Goal: Task Accomplishment & Management: Manage account settings

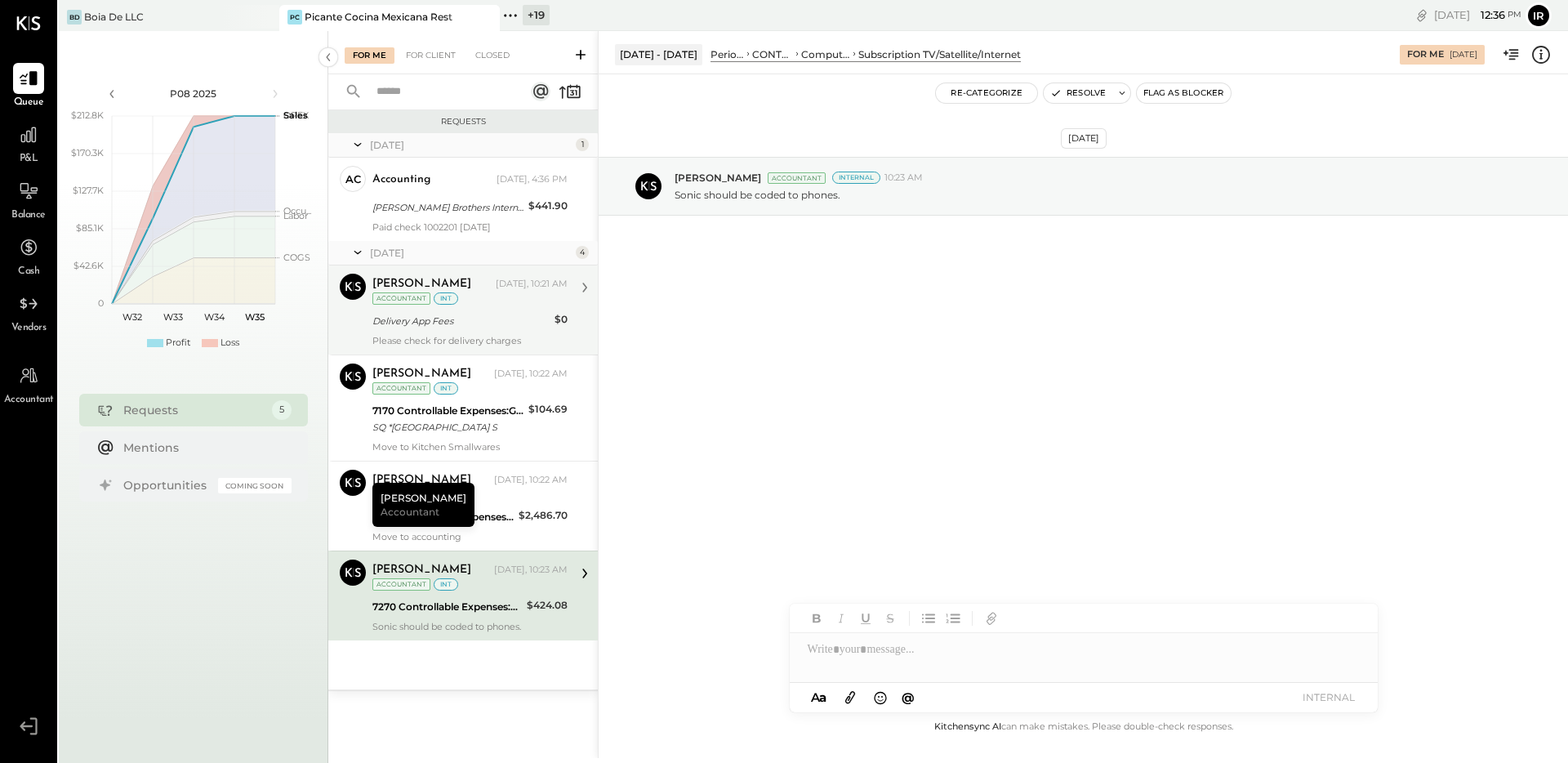
click at [501, 327] on div "Delivery App Fees" at bounding box center [461, 320] width 177 height 17
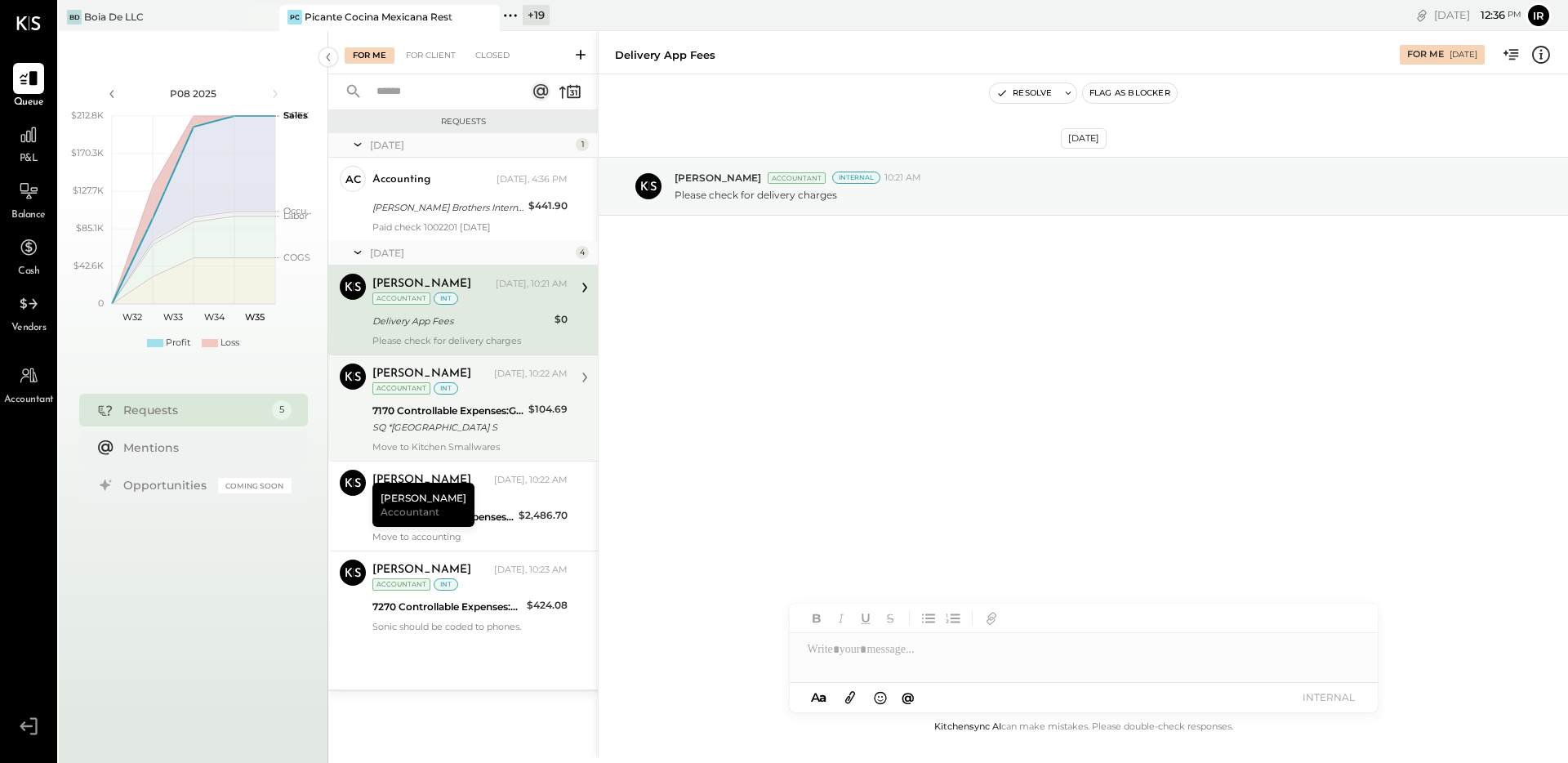
click at [469, 404] on div "7170 Controllable Expenses:General & Administrative Expenses:Memberships/Dues" at bounding box center [447, 411] width 151 height 17
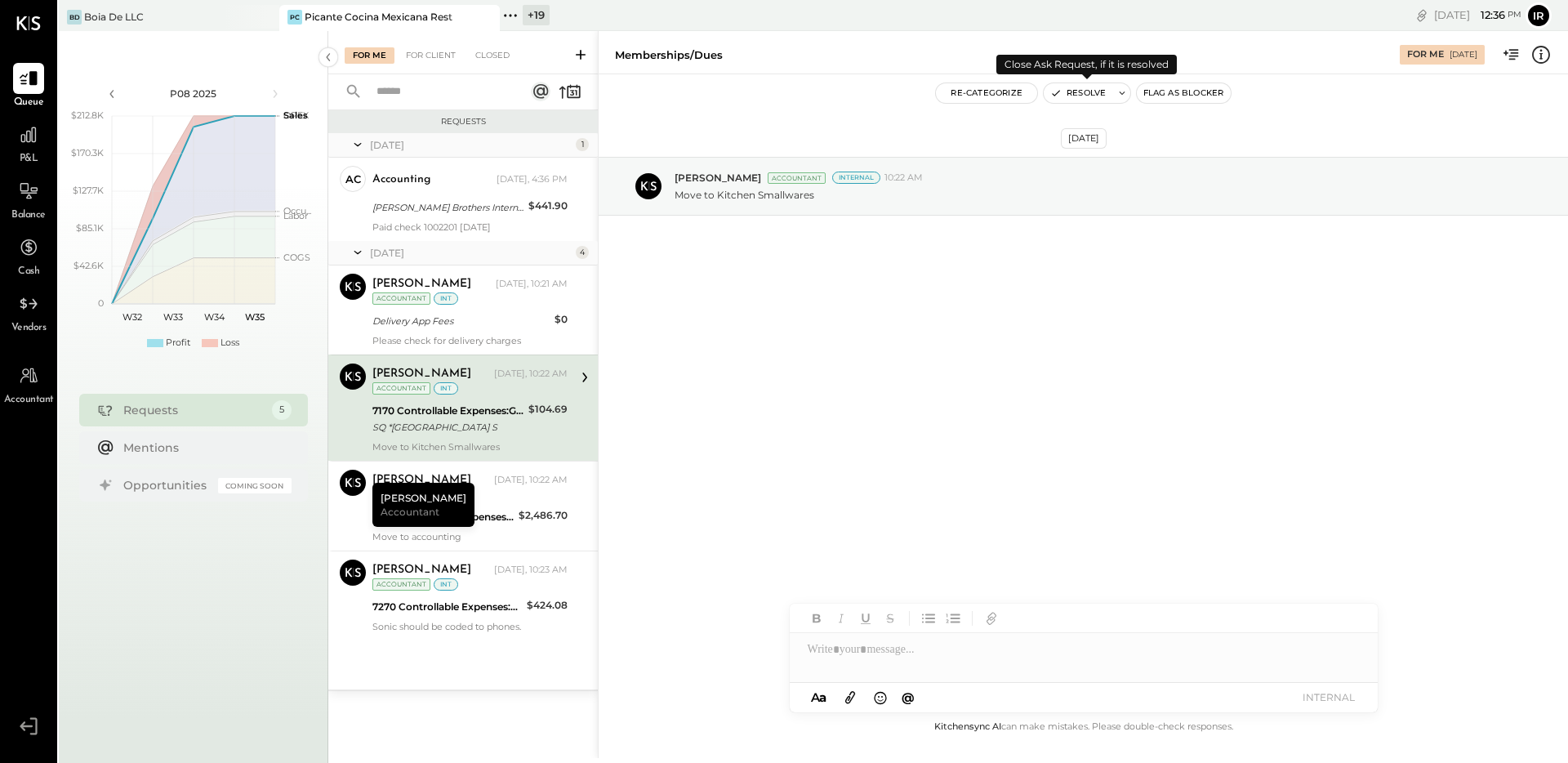
click at [1065, 88] on button "Resolve" at bounding box center [1078, 94] width 69 height 20
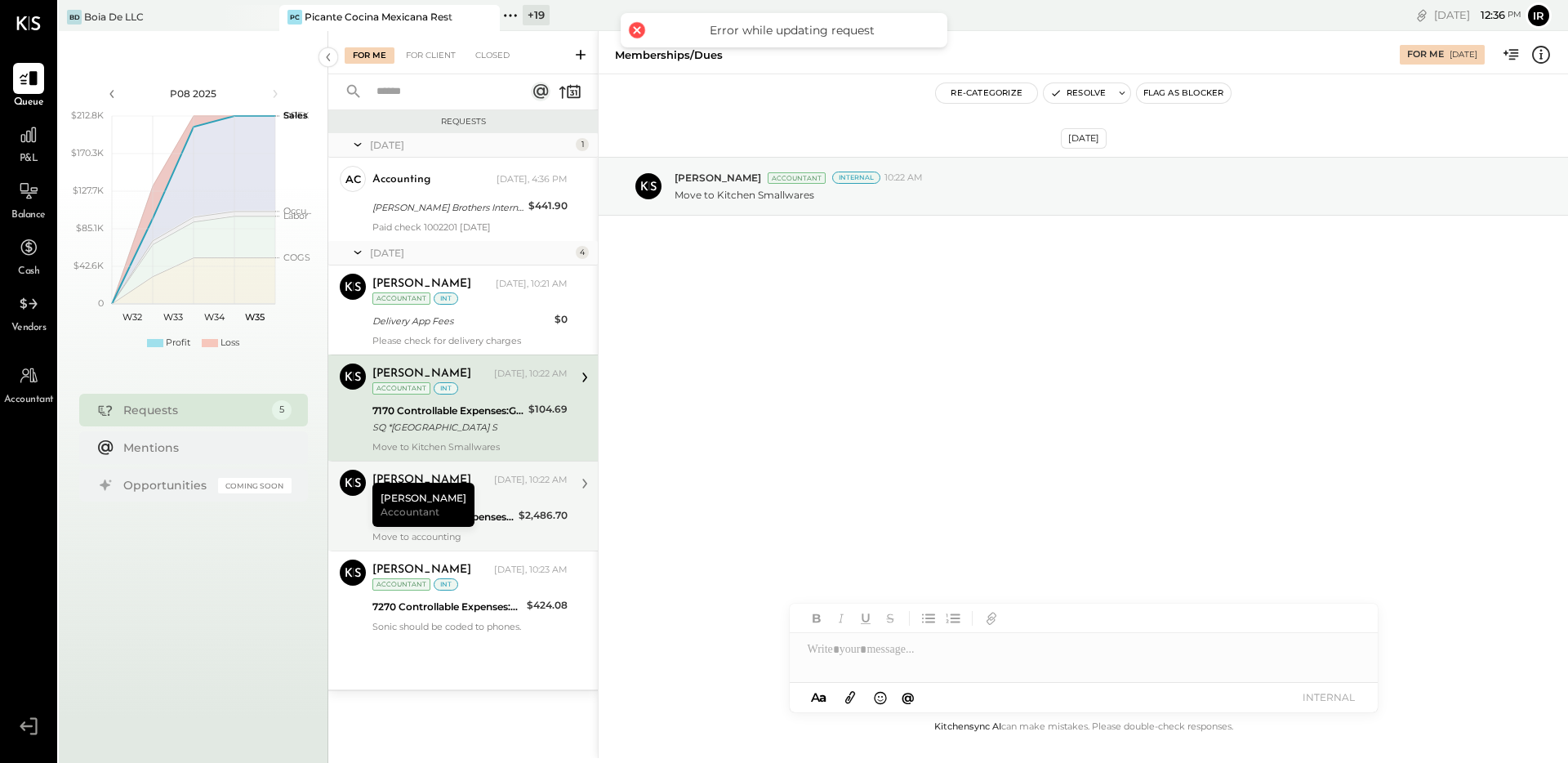
click at [500, 503] on div "[PERSON_NAME] [DATE], 10:22 AM Accountant int" at bounding box center [470, 486] width 195 height 34
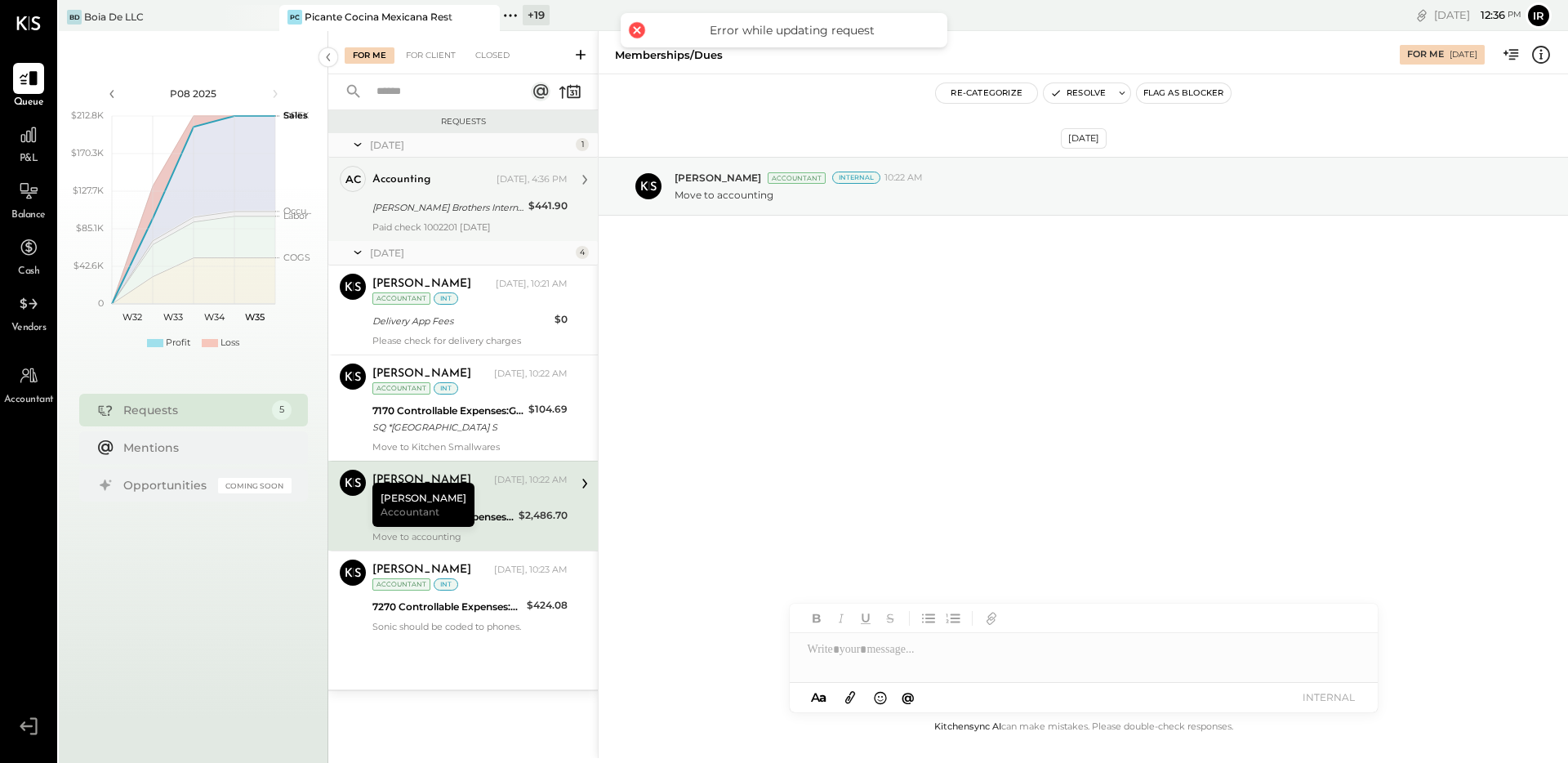
click at [480, 212] on div "[PERSON_NAME] Brothers Internation, Inc." at bounding box center [447, 207] width 151 height 17
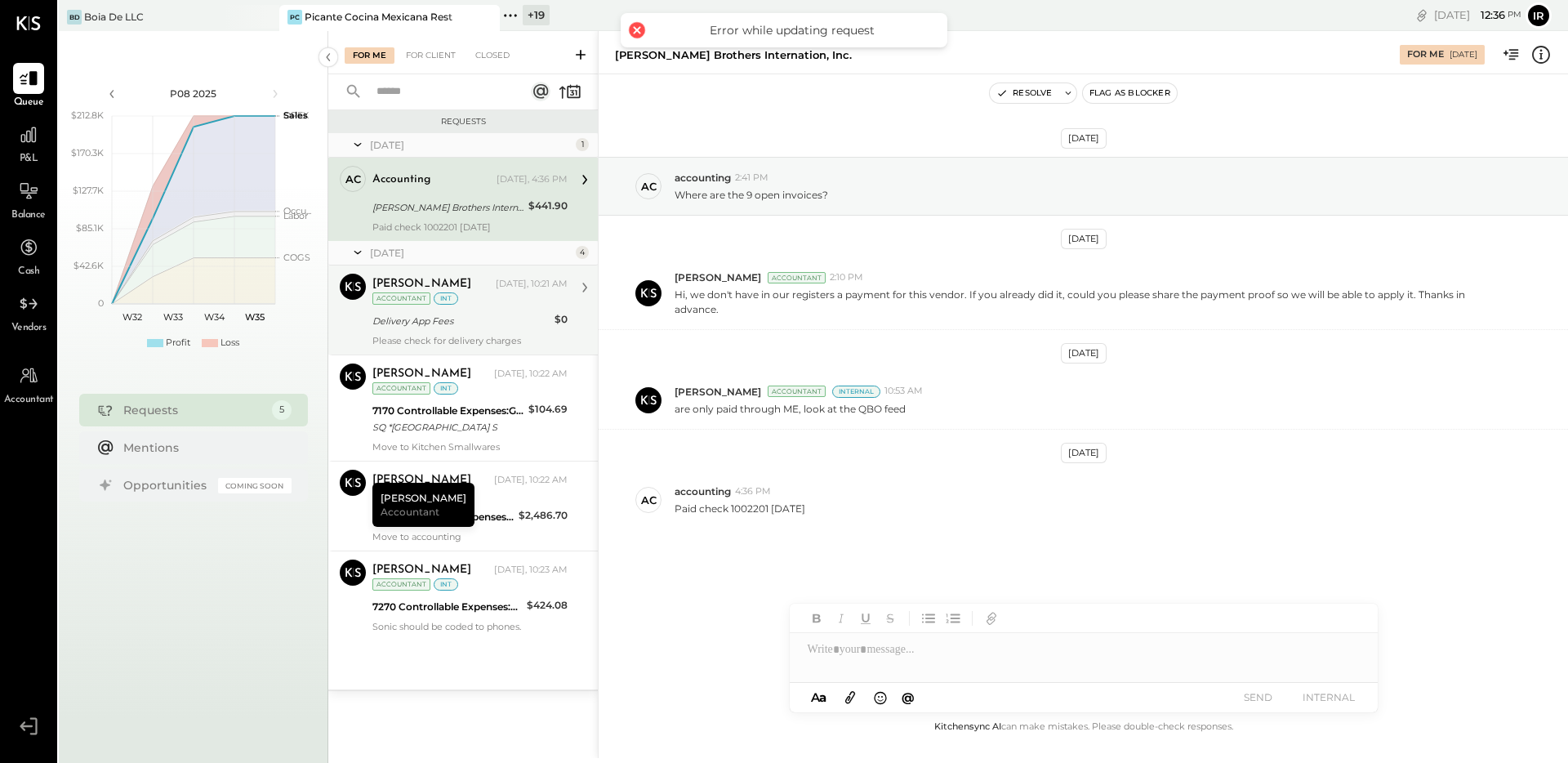
click at [453, 305] on div "Chris Dash Today, 10:21 AM Accountant int" at bounding box center [470, 291] width 195 height 34
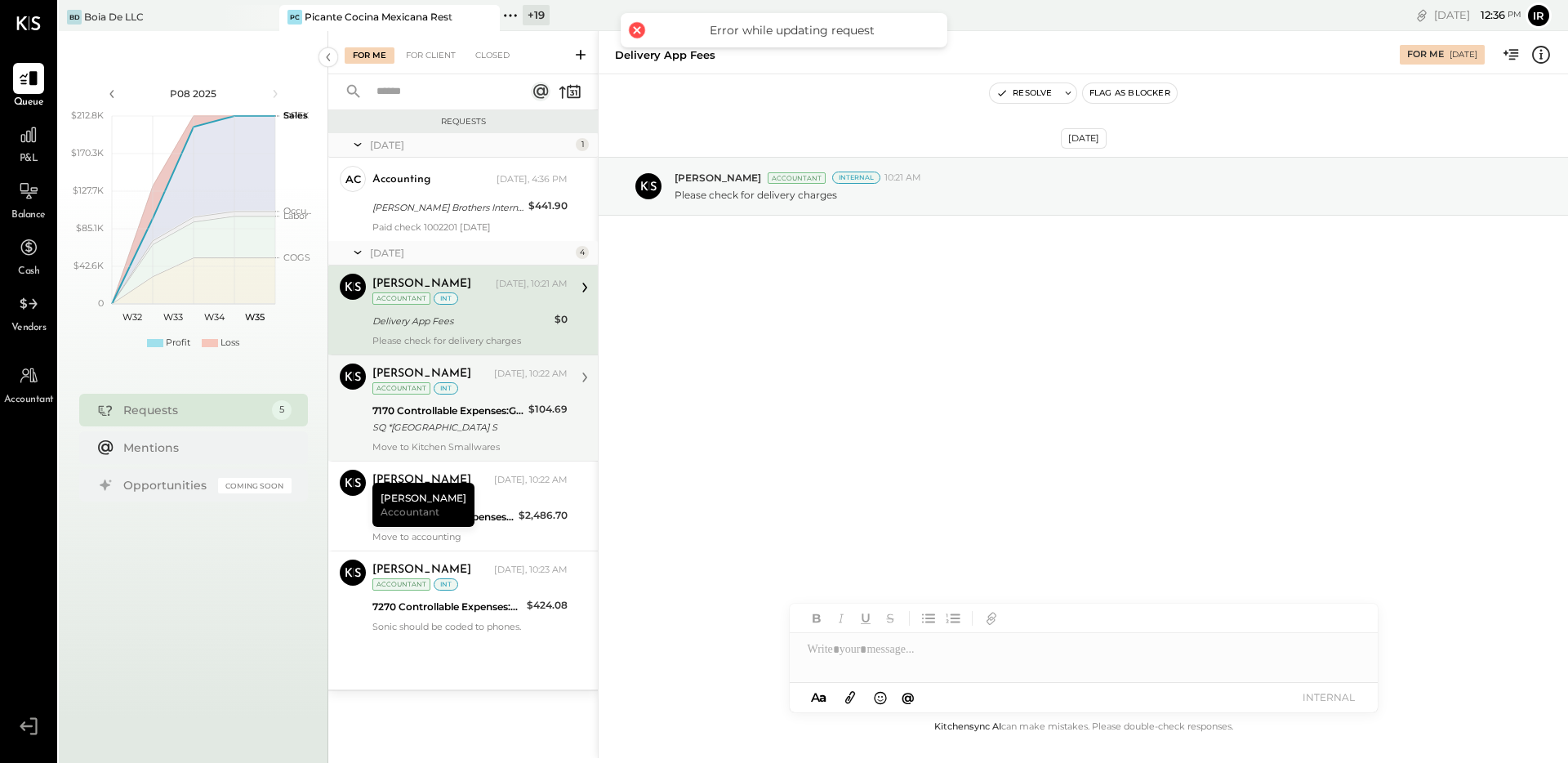
click at [496, 417] on div "7170 Controllable Expenses:General & Administrative Expenses:Memberships/Dues" at bounding box center [447, 411] width 151 height 17
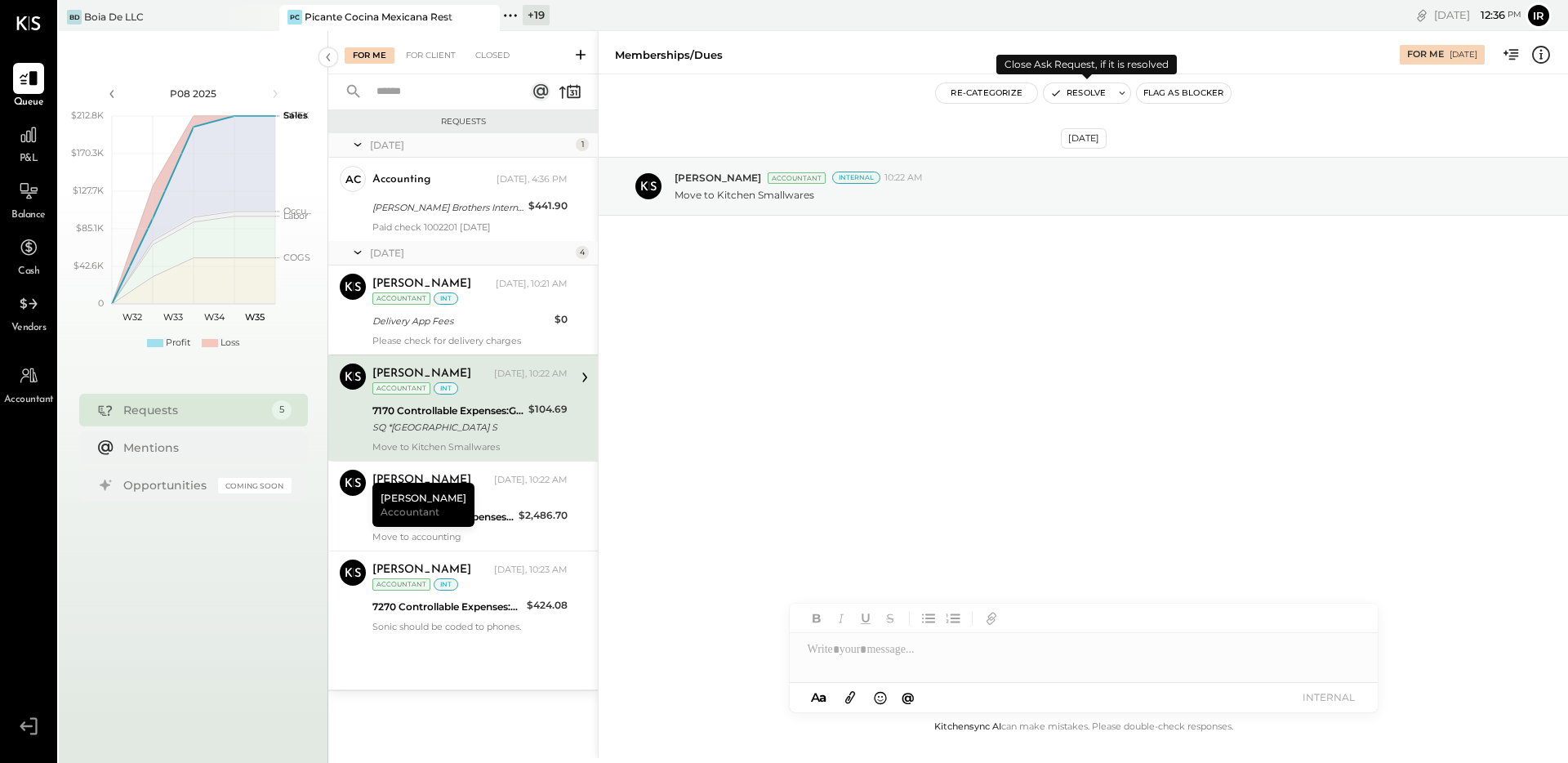
click at [1075, 96] on button "Resolve" at bounding box center [1078, 94] width 69 height 20
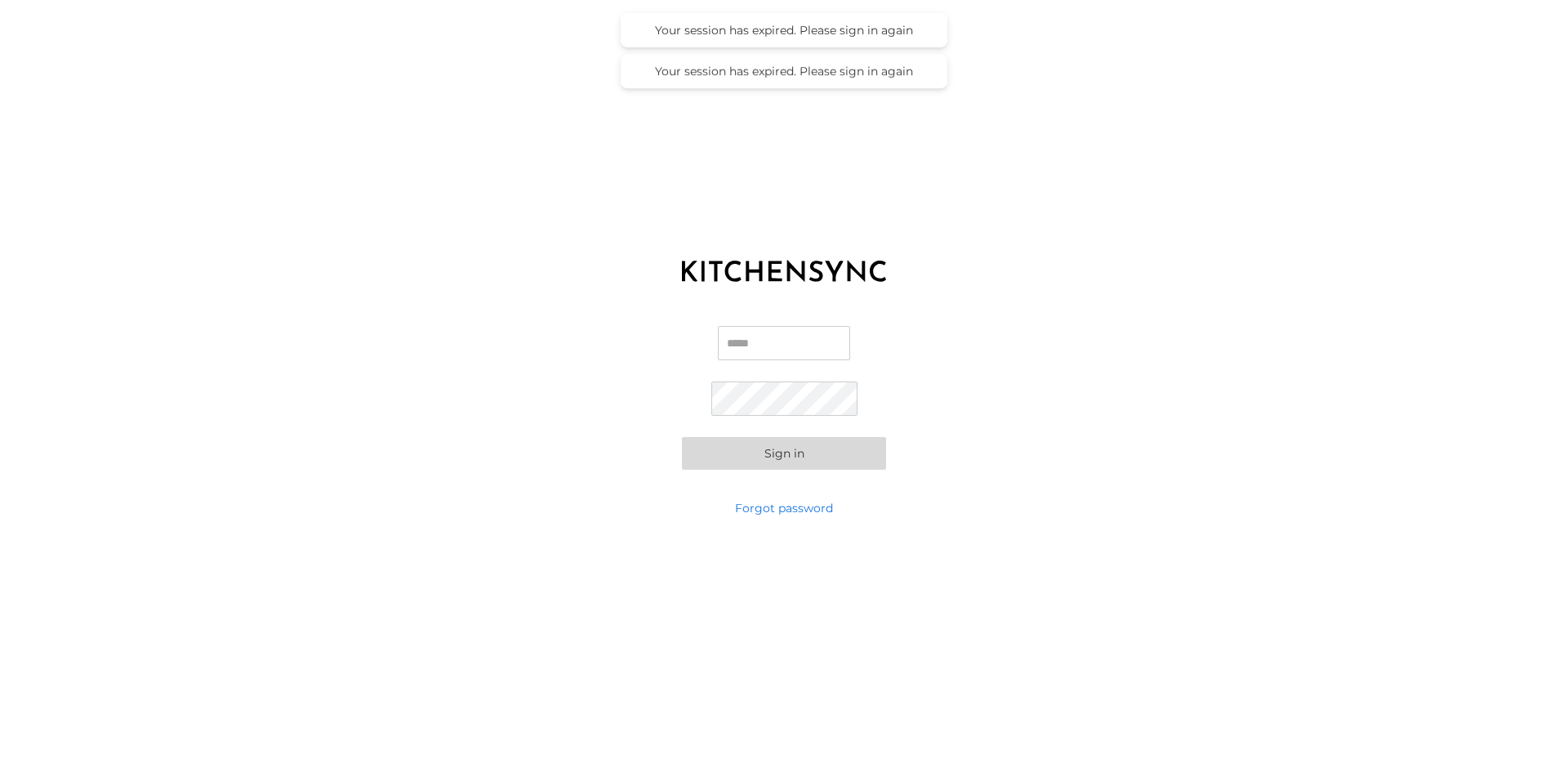
click at [751, 345] on input "Email" at bounding box center [784, 343] width 132 height 35
click at [0, 762] on com-1password-button at bounding box center [0, 763] width 0 height 0
type input "**********"
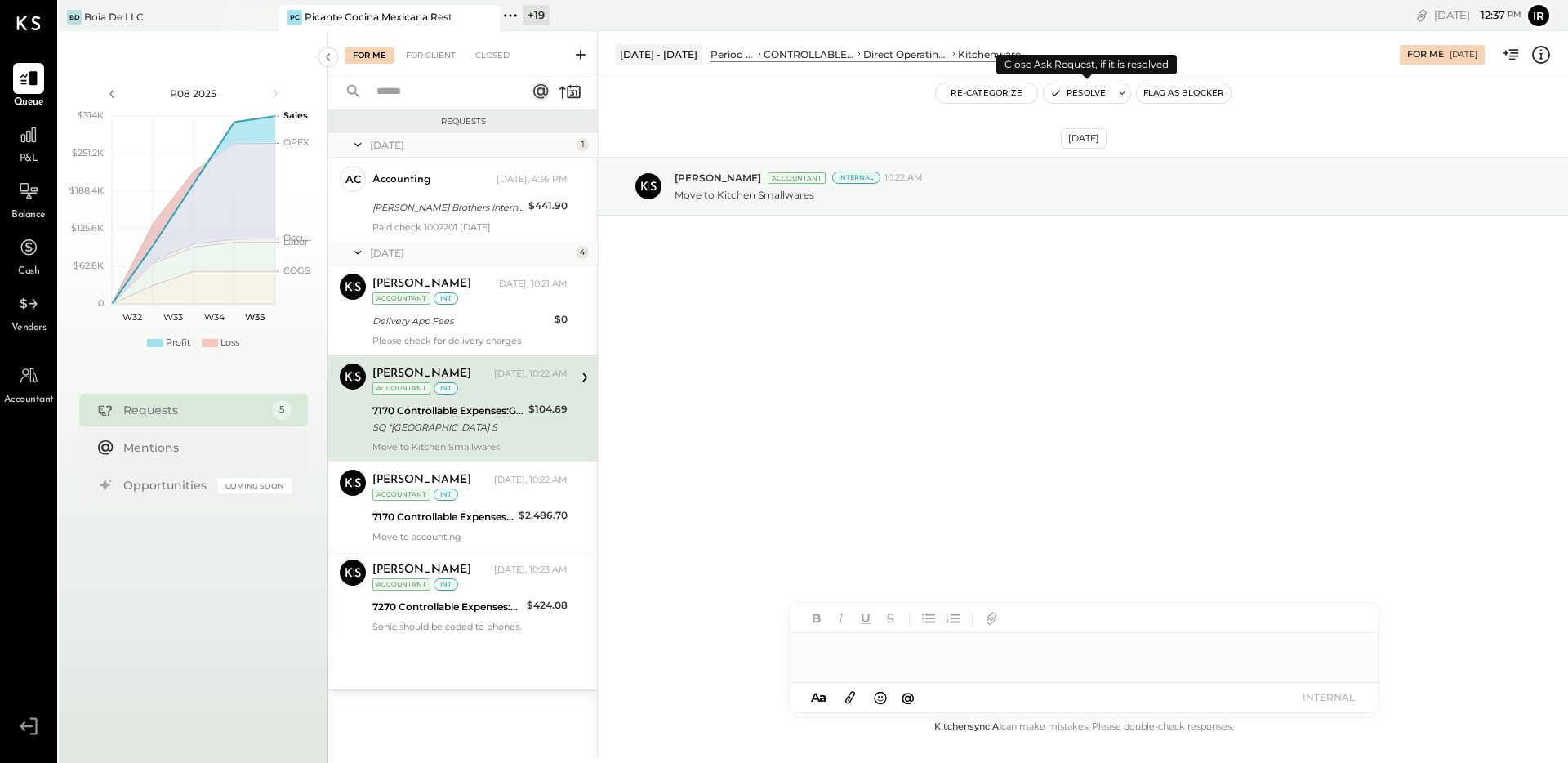
click at [1073, 94] on button "Resolve" at bounding box center [1078, 94] width 69 height 20
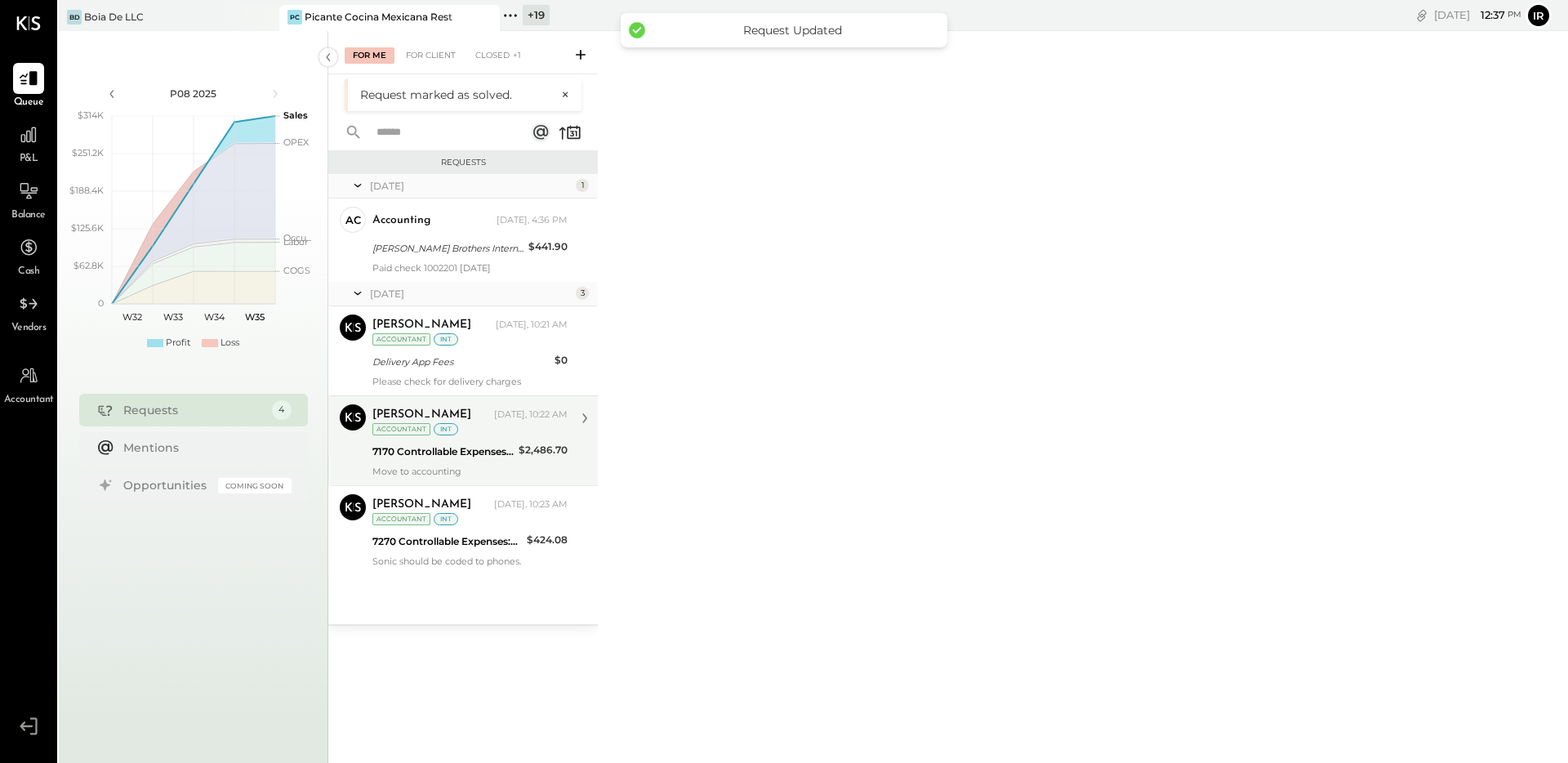
click at [469, 451] on div "7170 Controllable Expenses:General & Administrative Expenses:Memberships/Dues" at bounding box center [443, 451] width 141 height 17
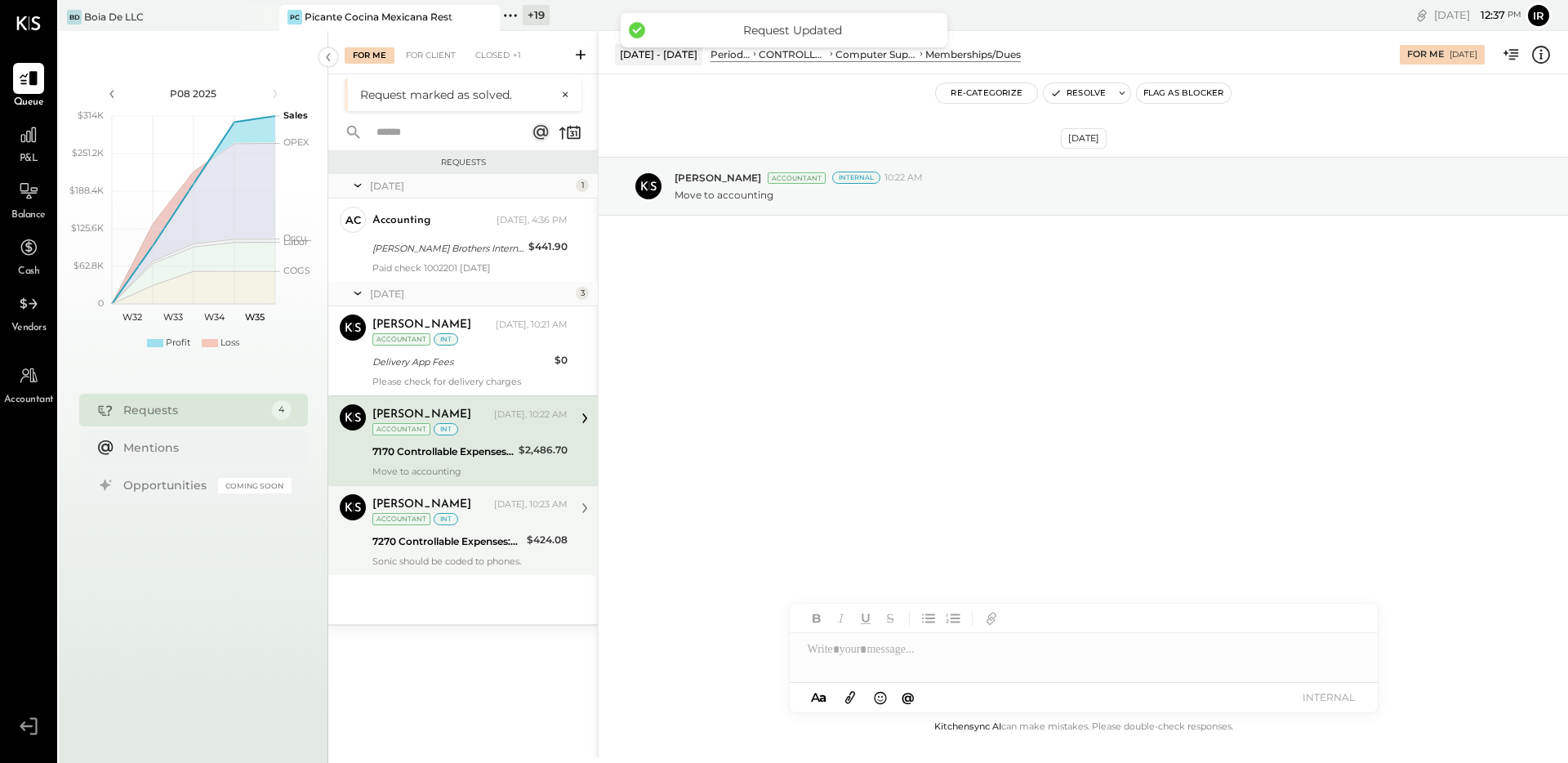
click at [484, 518] on div "[PERSON_NAME] [DATE], 10:23 AM Accountant int" at bounding box center [470, 511] width 195 height 34
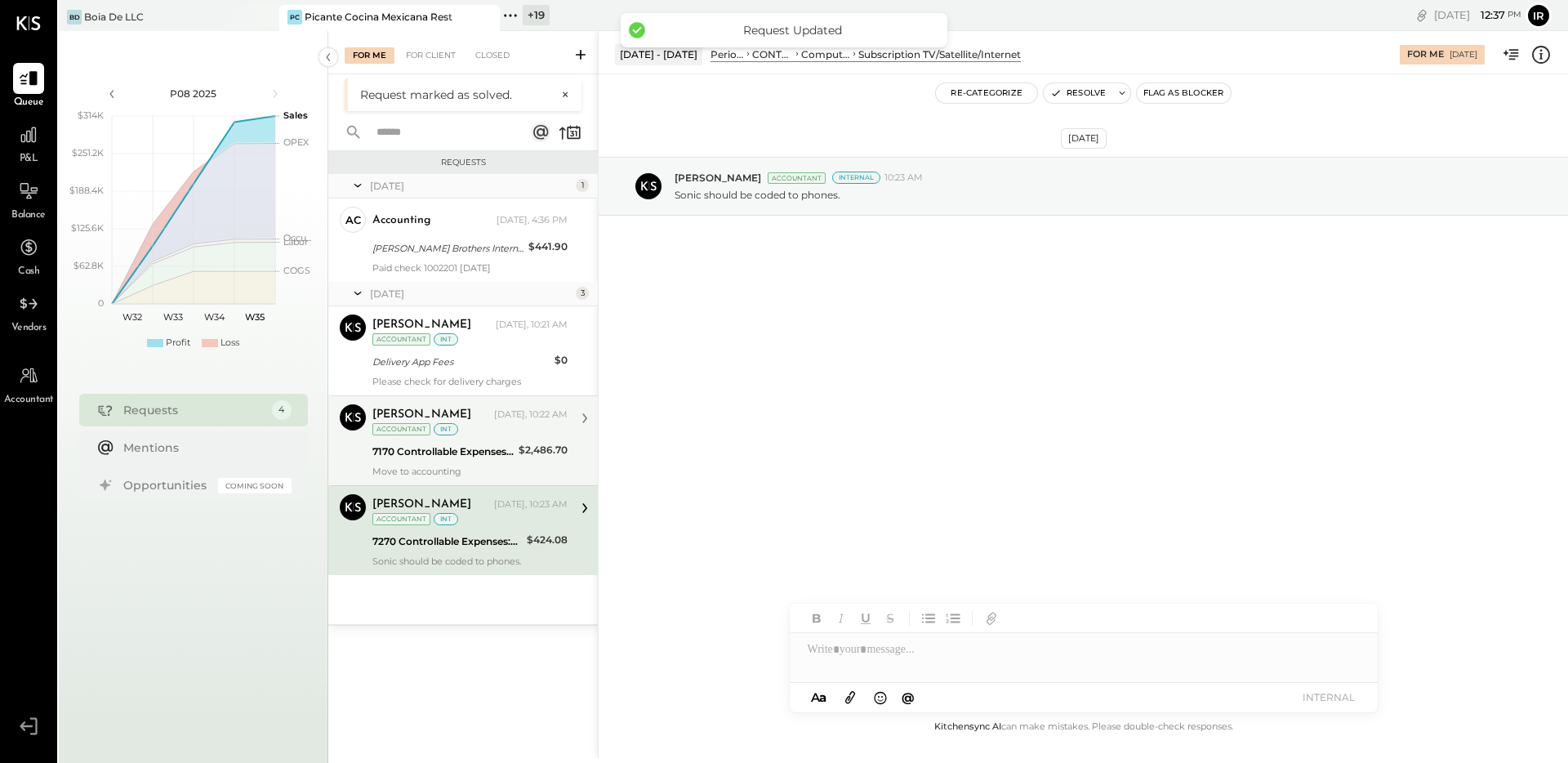
click at [502, 445] on div "7170 Controllable Expenses:General & Administrative Expenses:Memberships/Dues" at bounding box center [443, 451] width 141 height 17
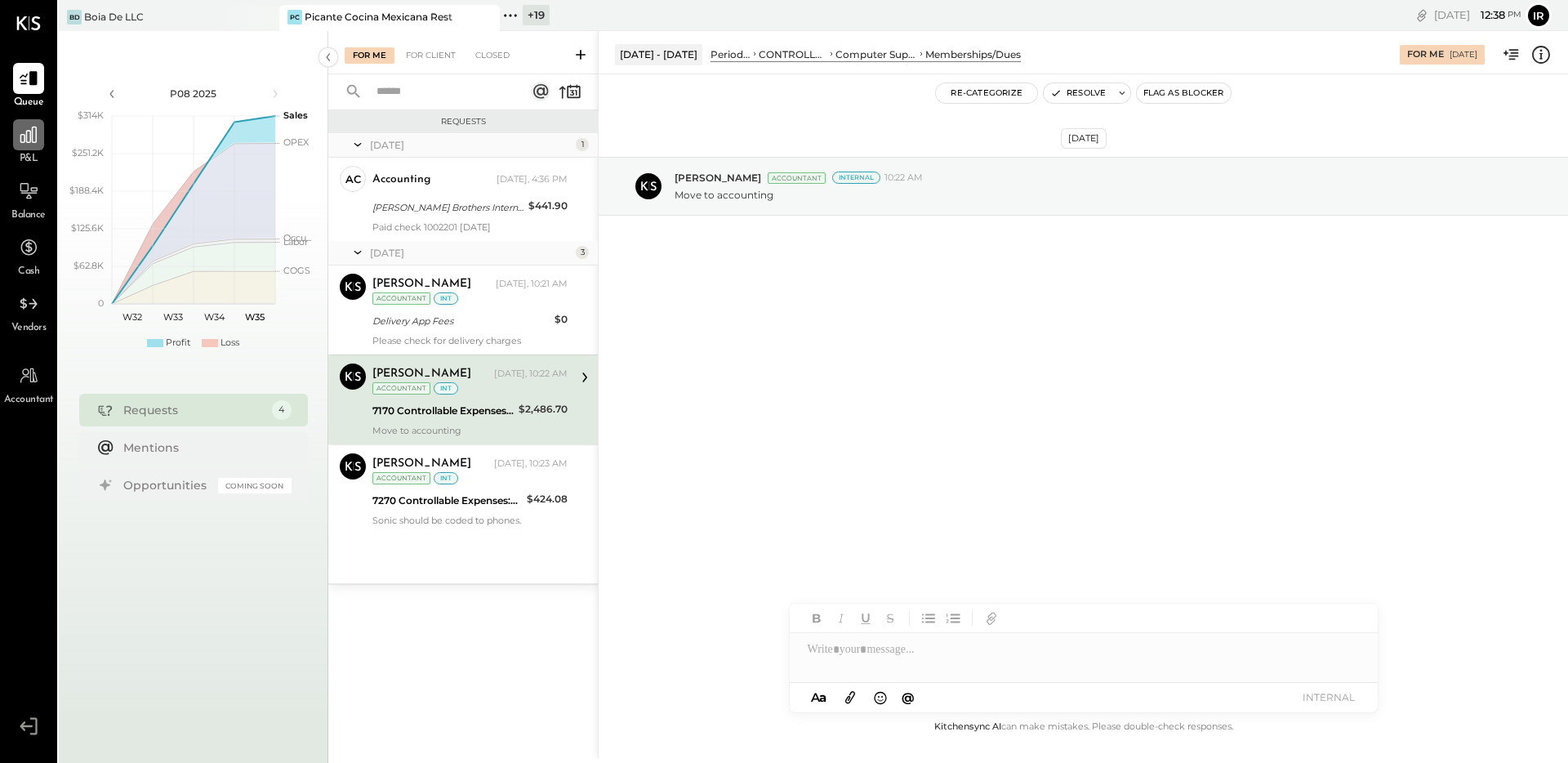
click at [32, 142] on icon at bounding box center [29, 134] width 17 height 17
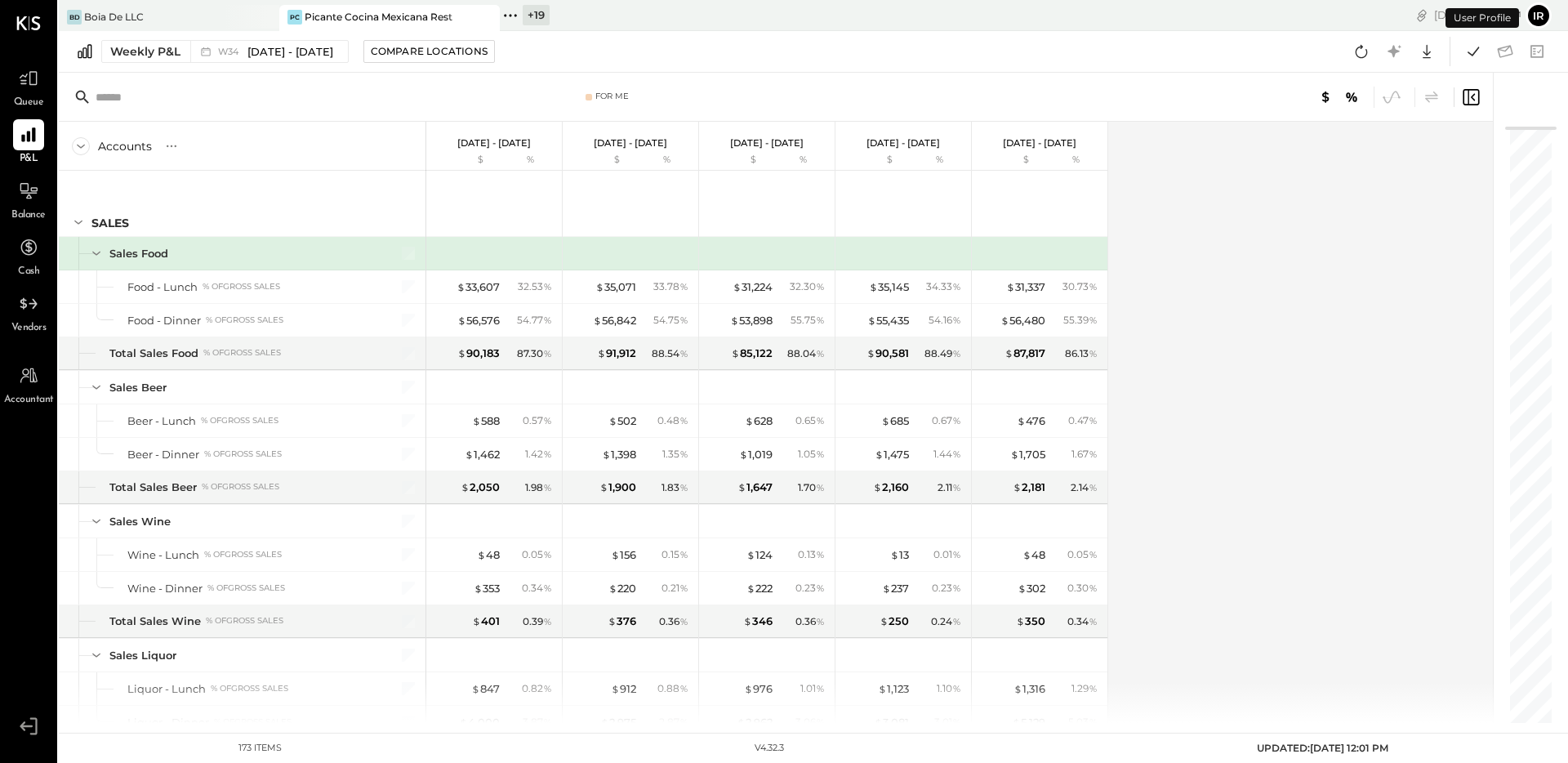
click at [202, 63] on div "Weekly P&L W34 [DATE] - [DATE] Compare Locations Google Sheets Excel" at bounding box center [813, 51] width 1509 height 41
click at [213, 56] on icon at bounding box center [206, 51] width 17 height 17
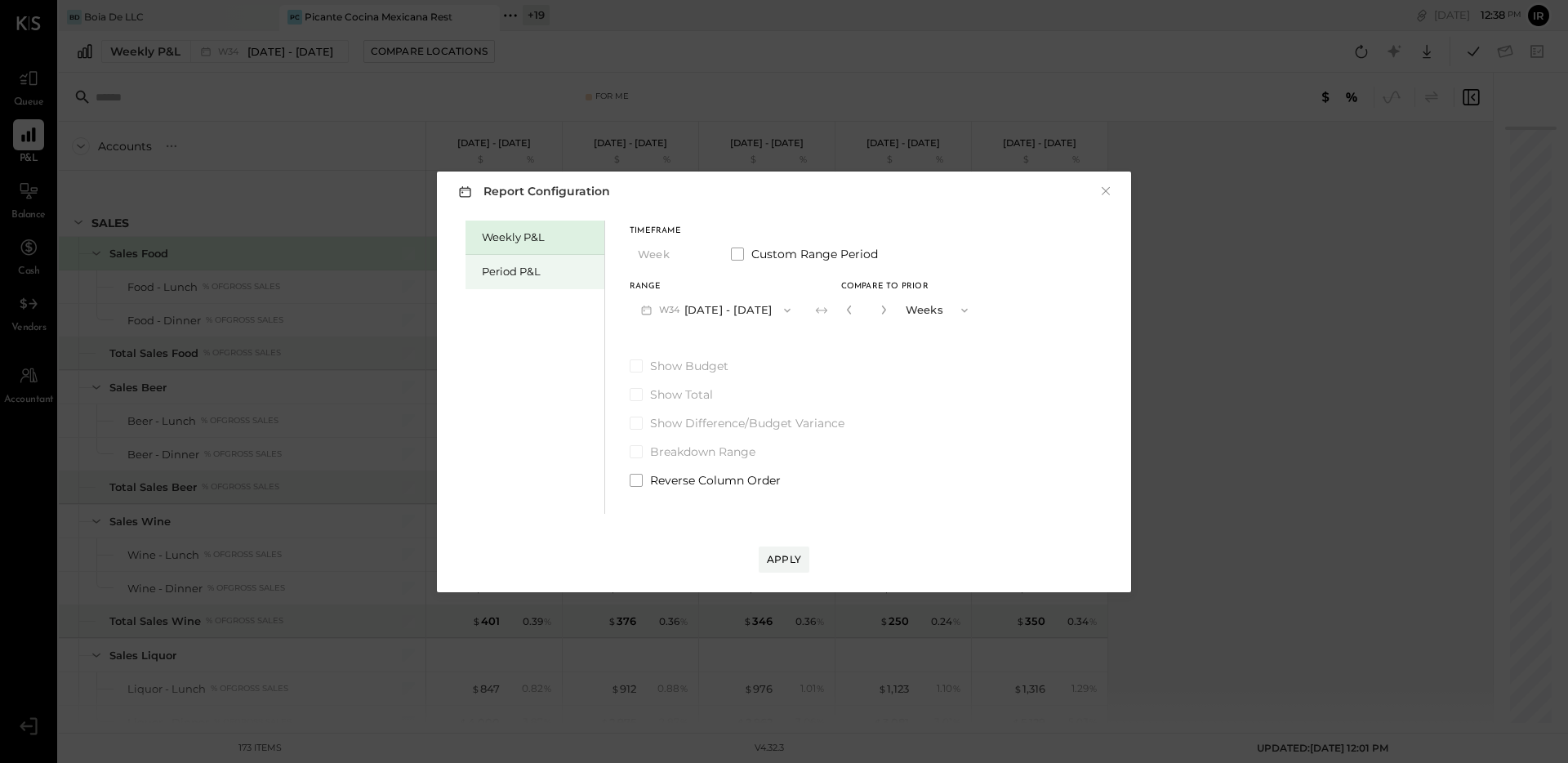
click at [519, 264] on div "Period P&L" at bounding box center [539, 272] width 114 height 16
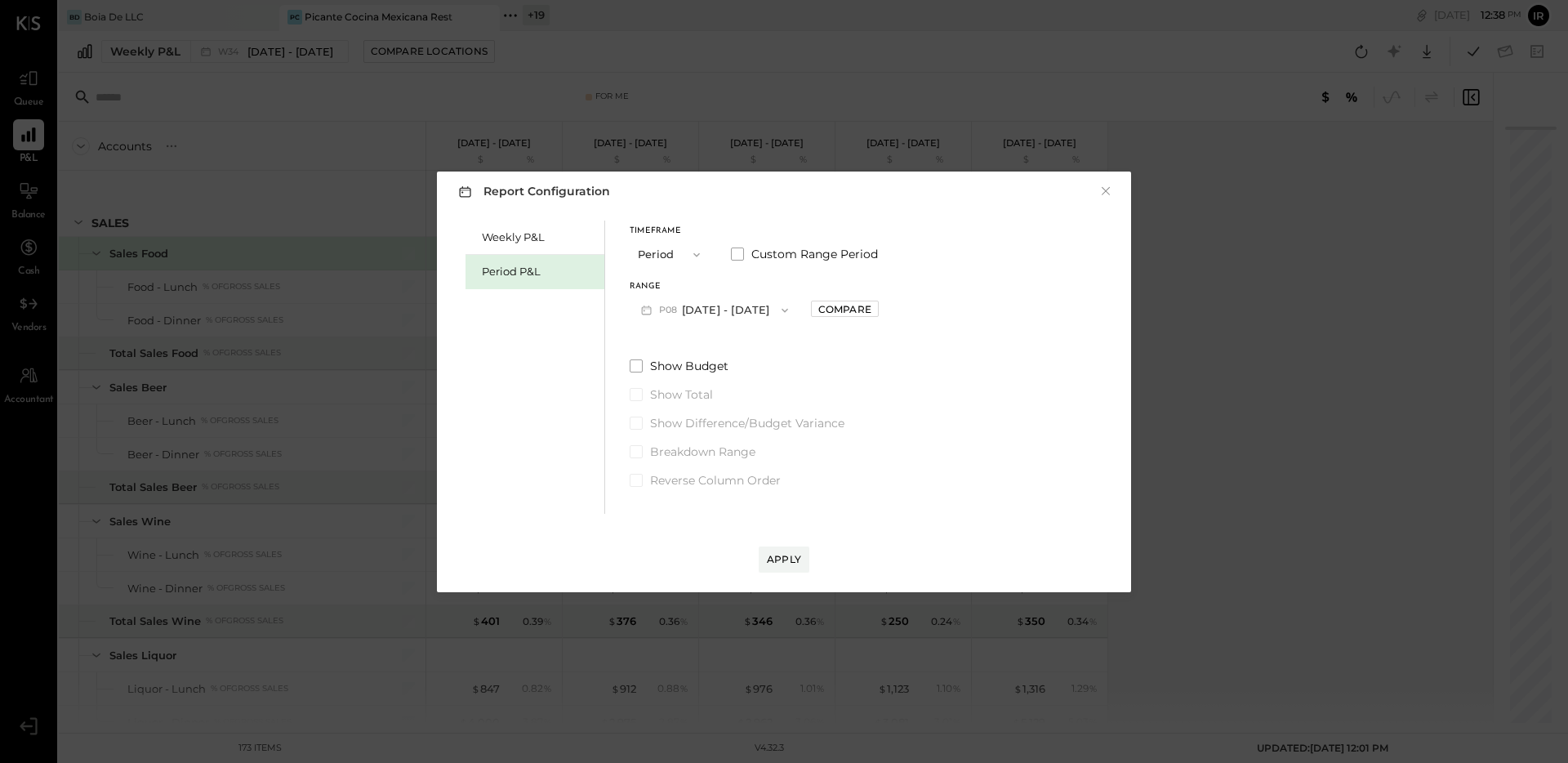
click at [722, 312] on button "P08 [DATE] - [DATE]" at bounding box center [715, 310] width 170 height 31
click at [316, 194] on div "Report Configuration × Weekly P&L Period P&L Timeframe Period Custom Range Peri…" at bounding box center [784, 382] width 1568 height 763
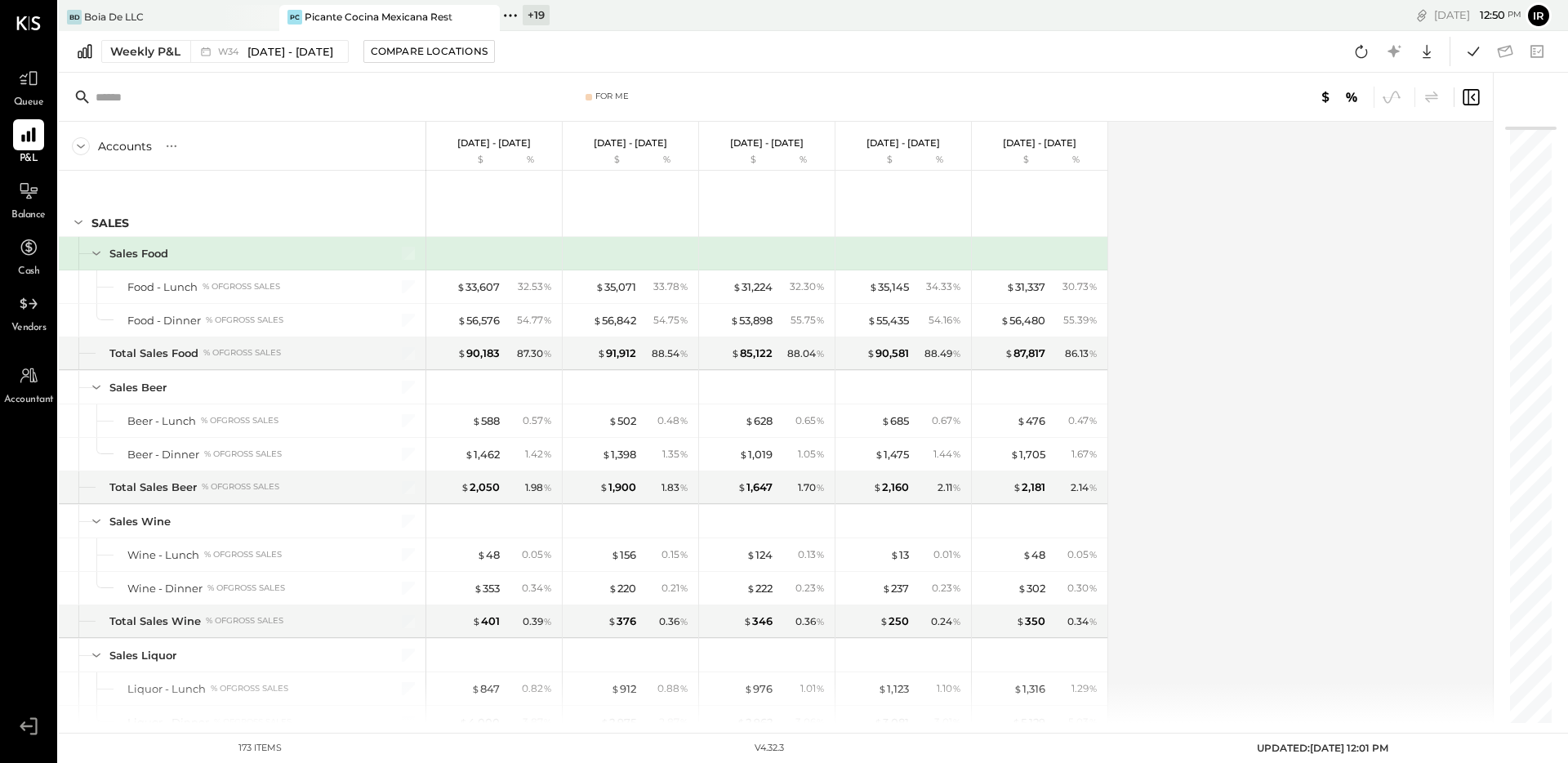
click at [503, 16] on icon at bounding box center [511, 16] width 22 height 22
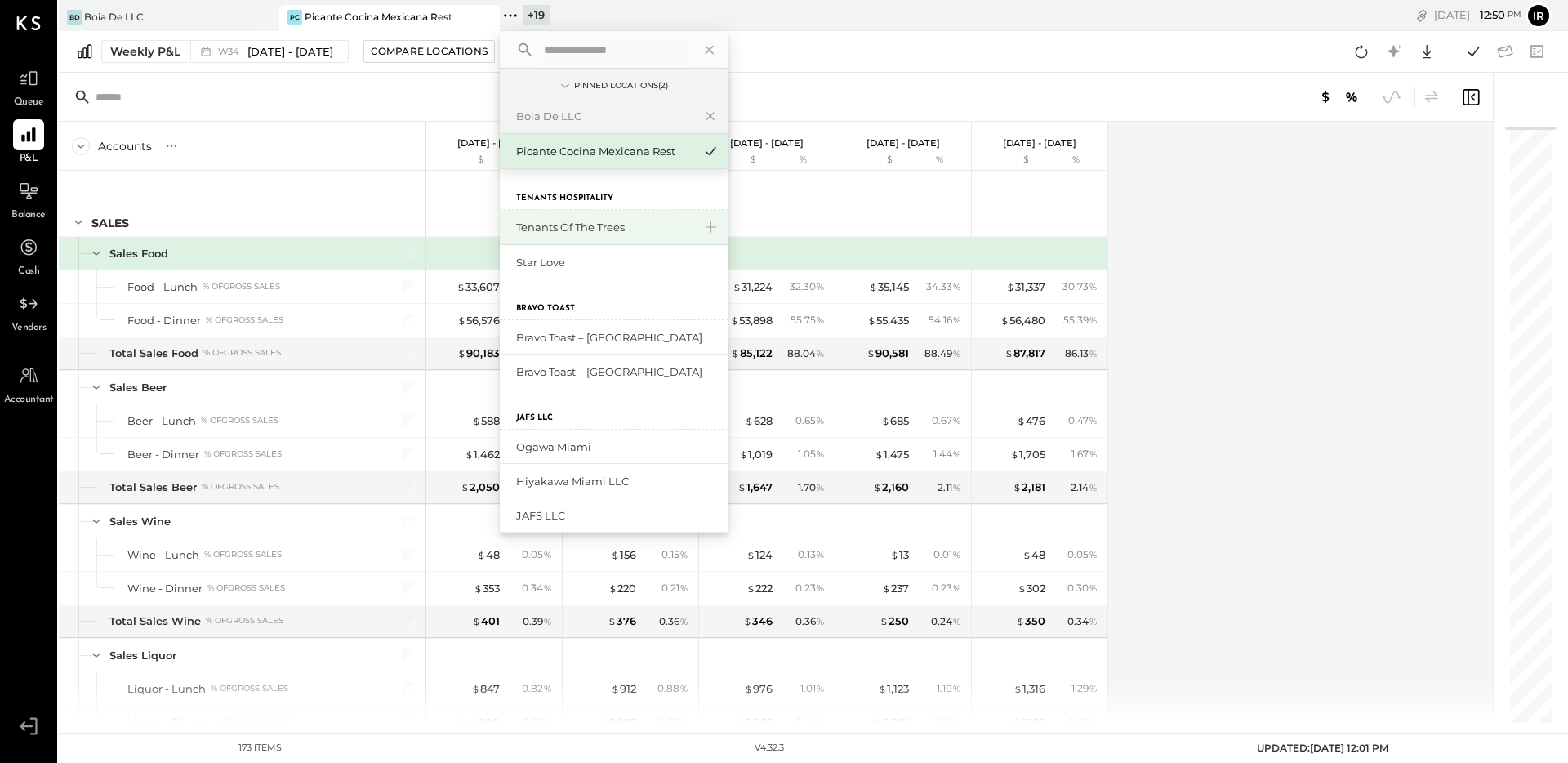
click at [603, 231] on div "Tenants of the Trees" at bounding box center [604, 228] width 176 height 16
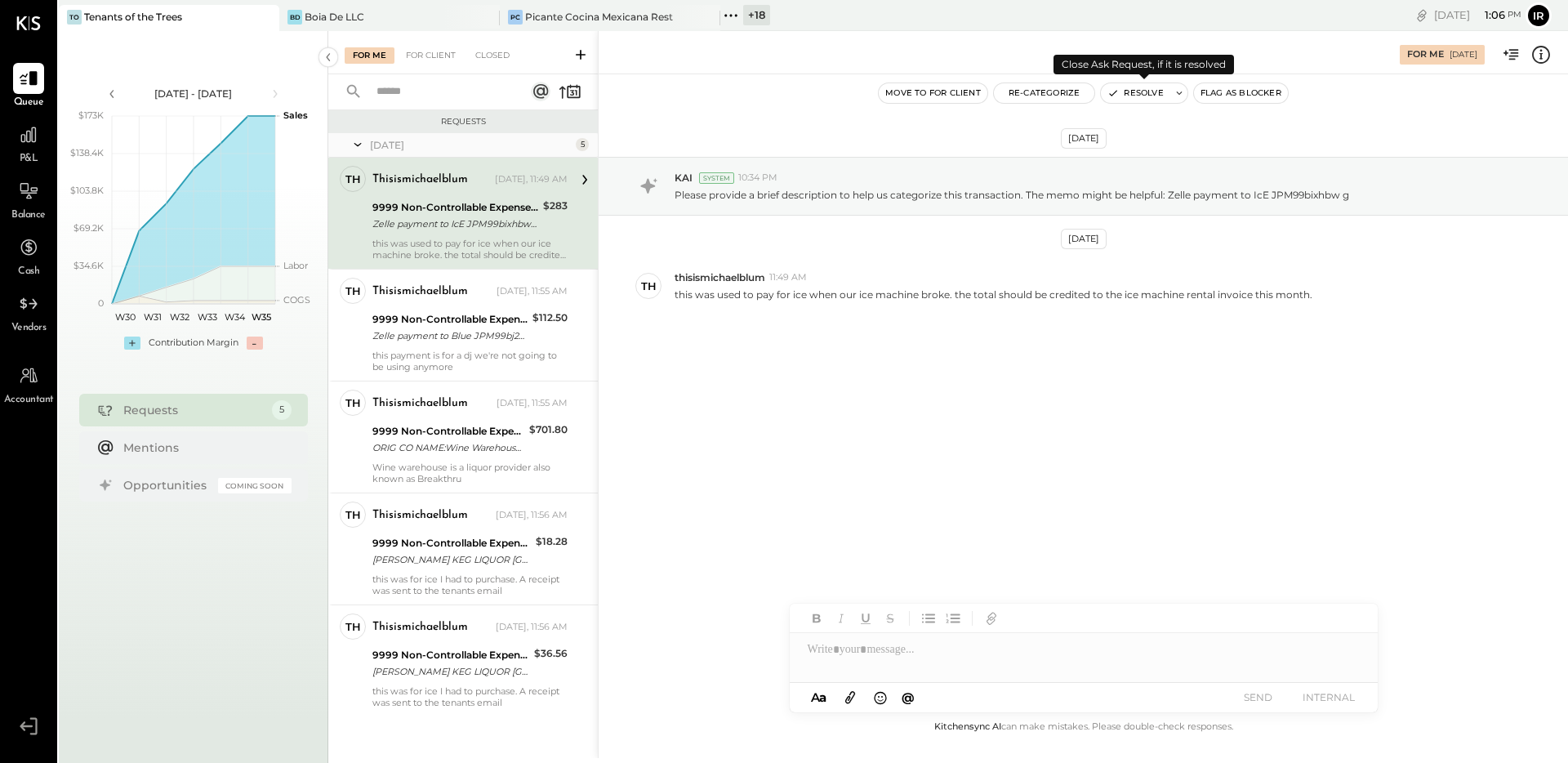
click at [1135, 98] on button "Resolve" at bounding box center [1135, 94] width 69 height 20
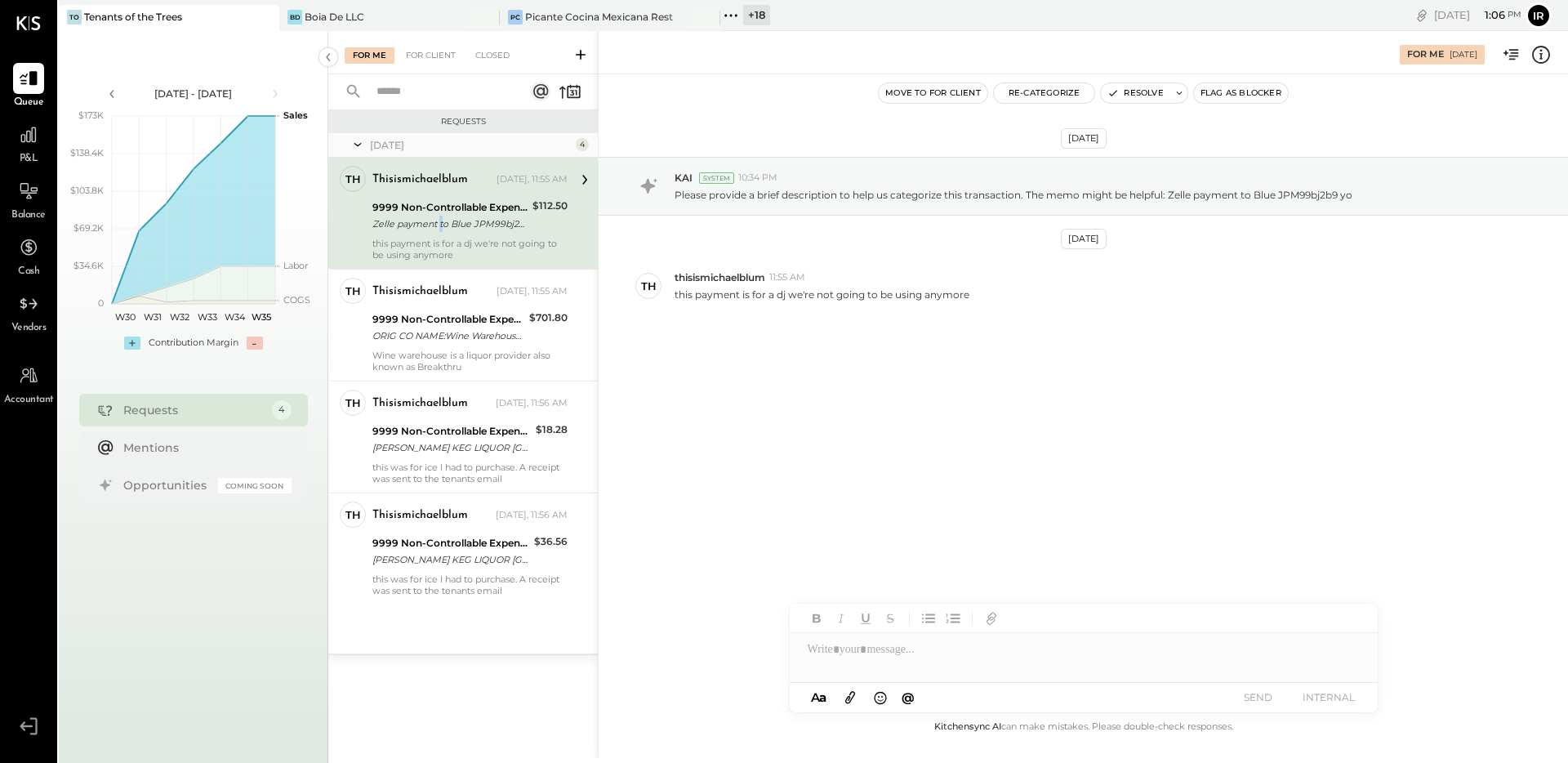
click at [441, 217] on div "Zelle payment to Blue JPM99bj2b9 yo" at bounding box center [449, 224] width 155 height 17
click at [1041, 97] on button "Re-Categorize" at bounding box center [1044, 94] width 102 height 20
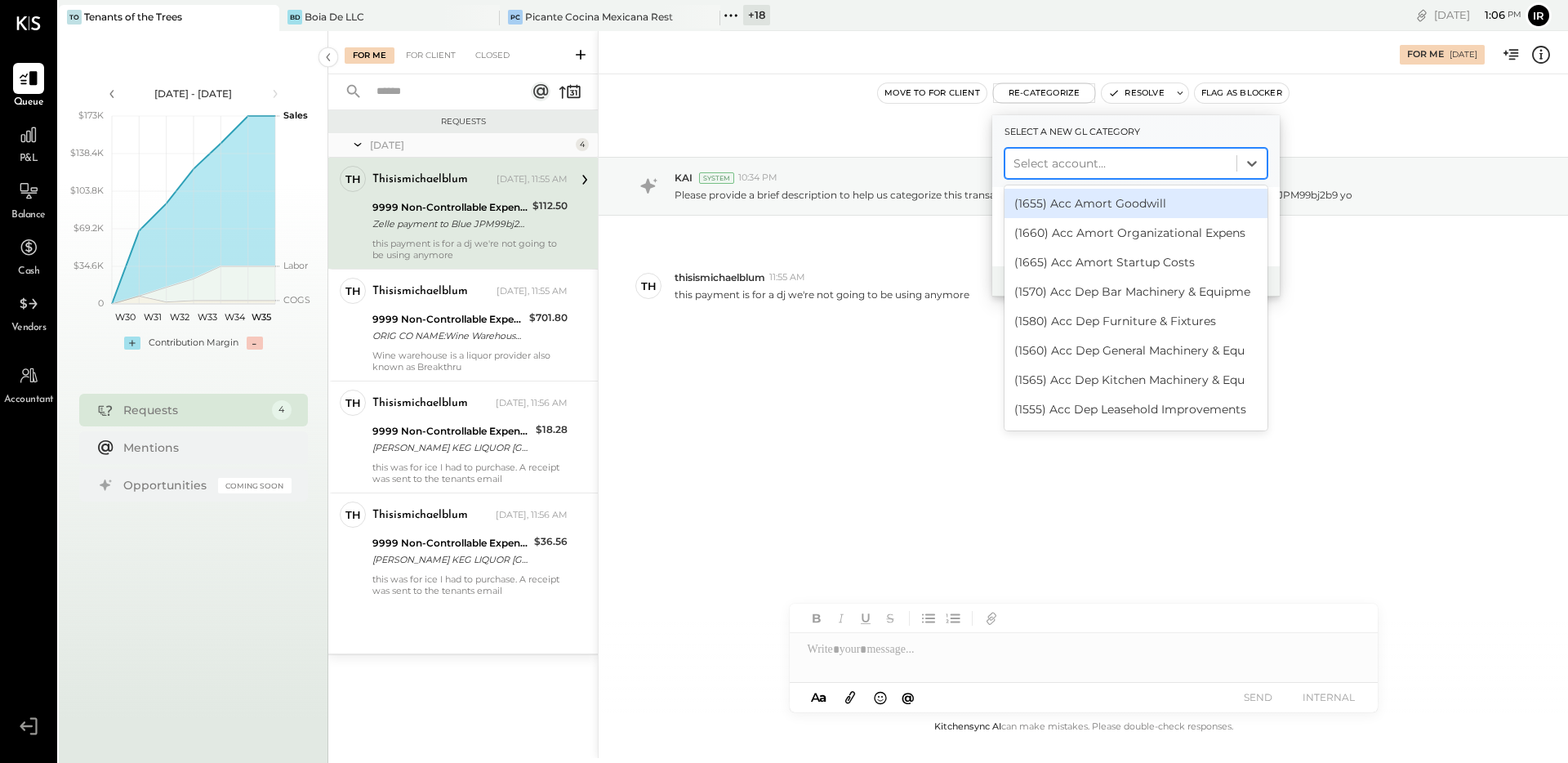
click at [1047, 165] on div at bounding box center [1121, 164] width 215 height 20
type input "**"
click at [1086, 212] on div "(6615) Music & Djs" at bounding box center [1135, 203] width 263 height 30
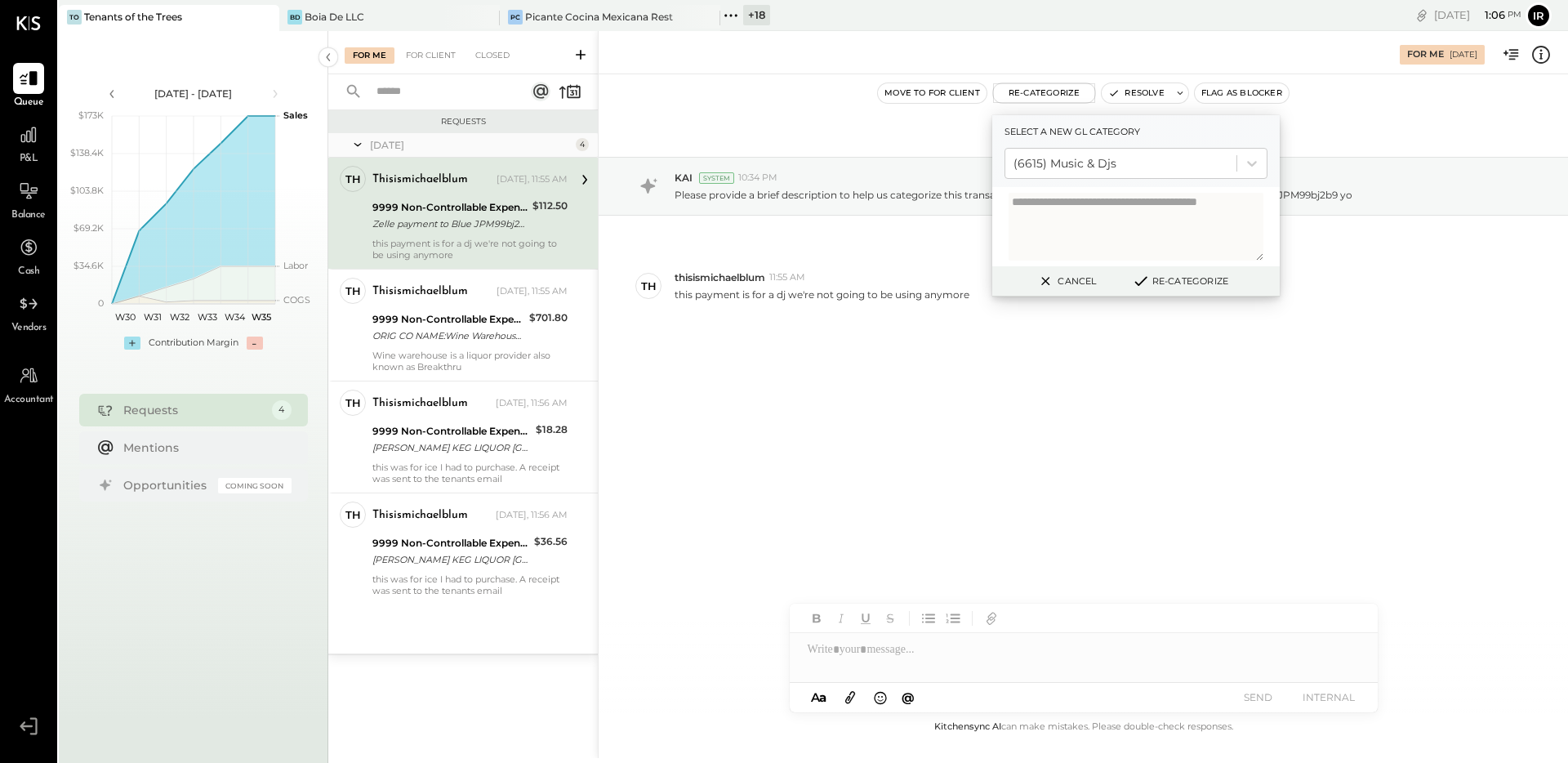
click at [1185, 279] on button "Re-Categorize" at bounding box center [1180, 281] width 107 height 20
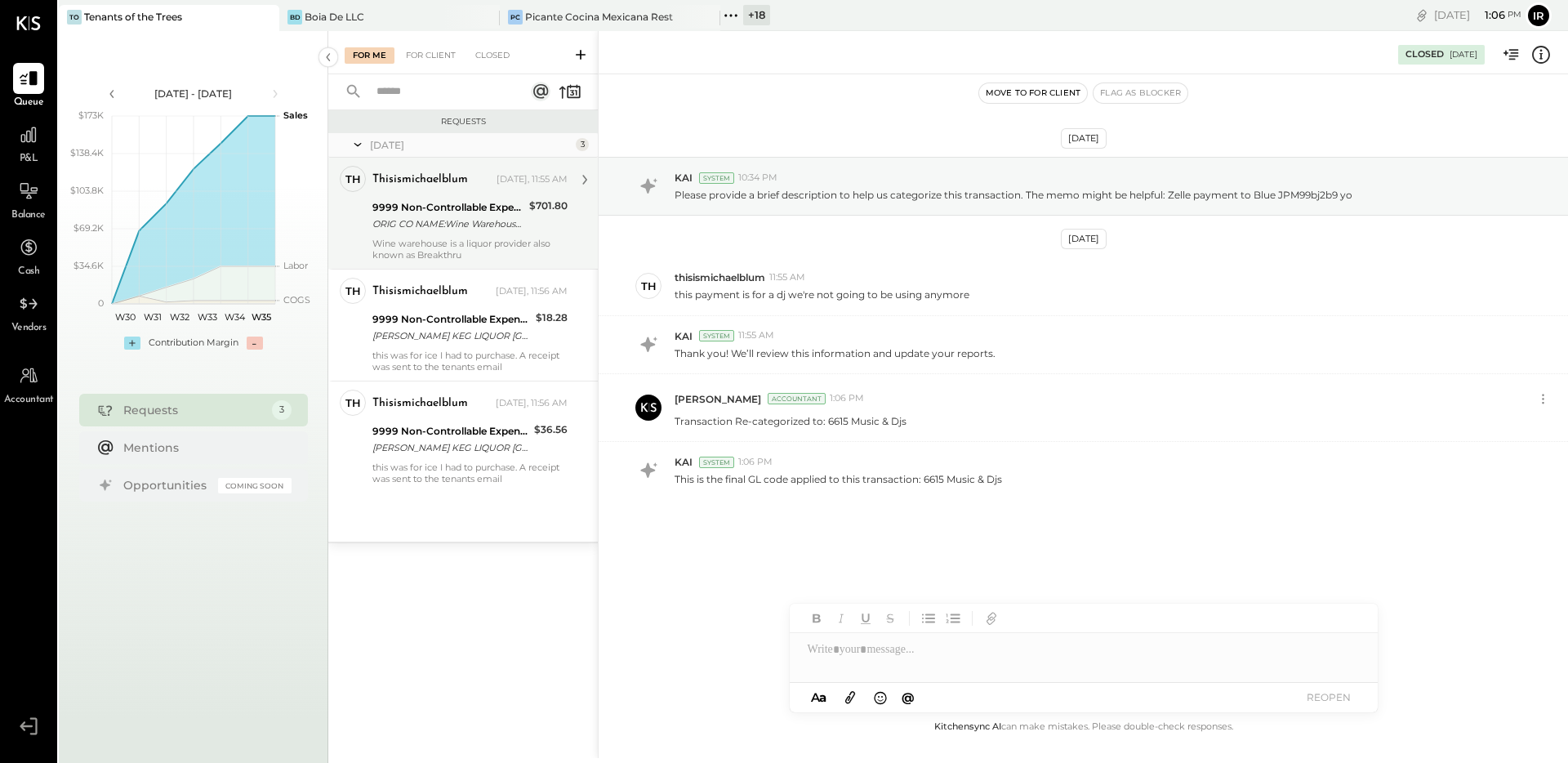
click at [515, 231] on div "ORIG CO NAME:Wine Warehouse I ORIG ID:9000281873 DESC DATE:073" at bounding box center [448, 224] width 152 height 17
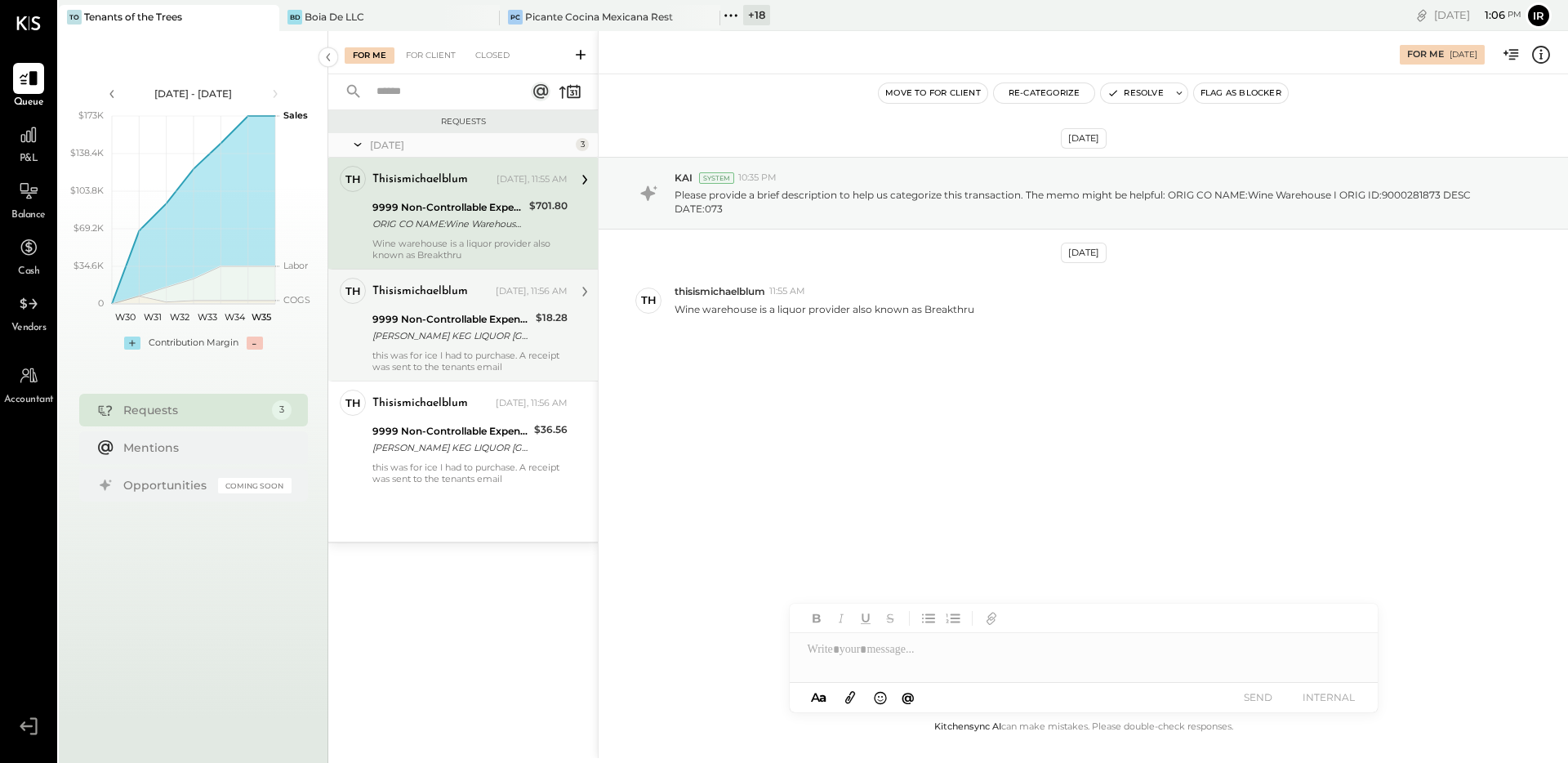
click at [443, 312] on div "9999 Non-Controllable Expenses:Other Income and Expenses:To be Classified" at bounding box center [451, 319] width 159 height 17
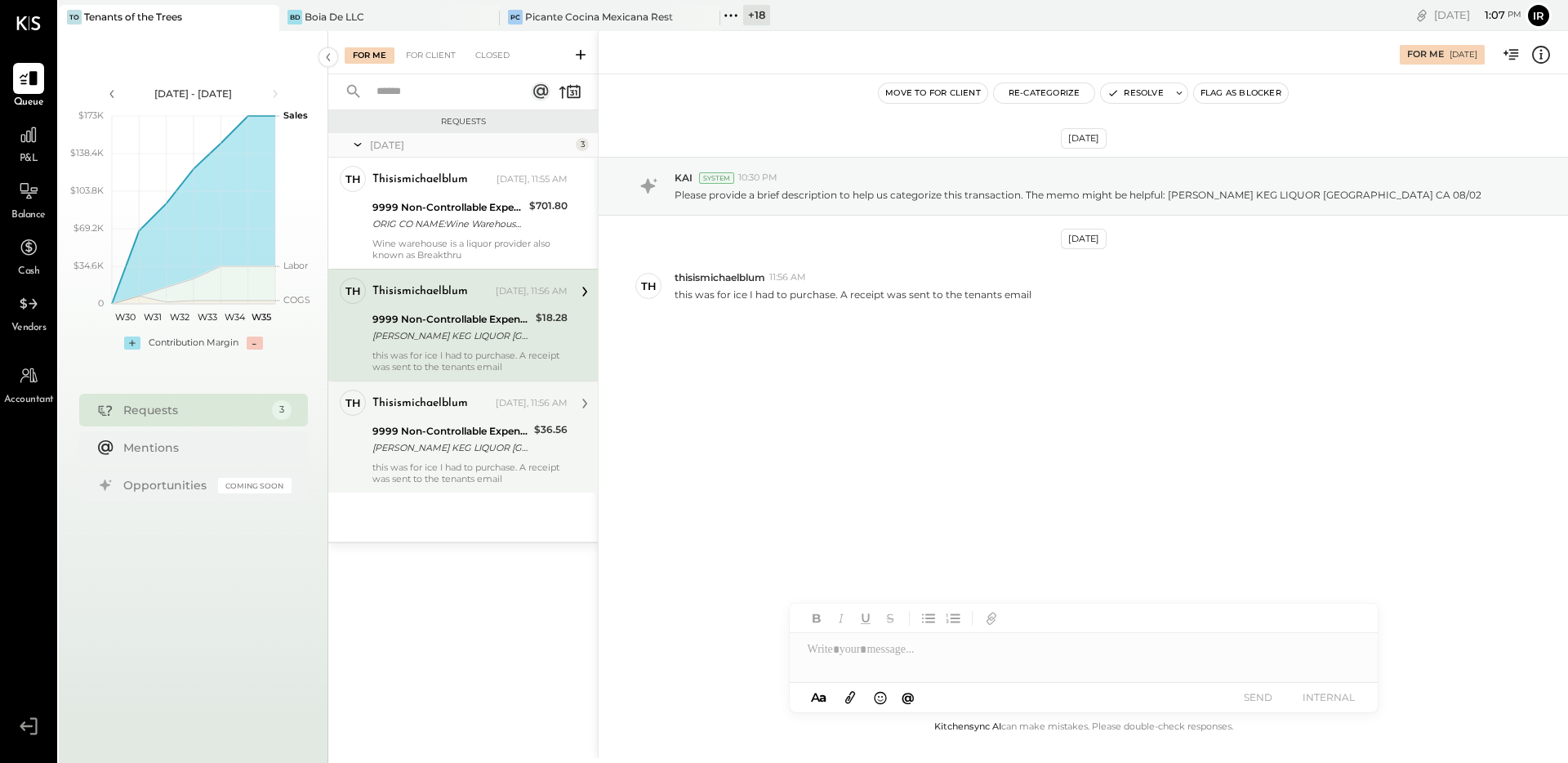
click at [477, 446] on div "[PERSON_NAME] KEG LIQUOR [GEOGRAPHIC_DATA] [GEOGRAPHIC_DATA] 08/02" at bounding box center [450, 448] width 157 height 17
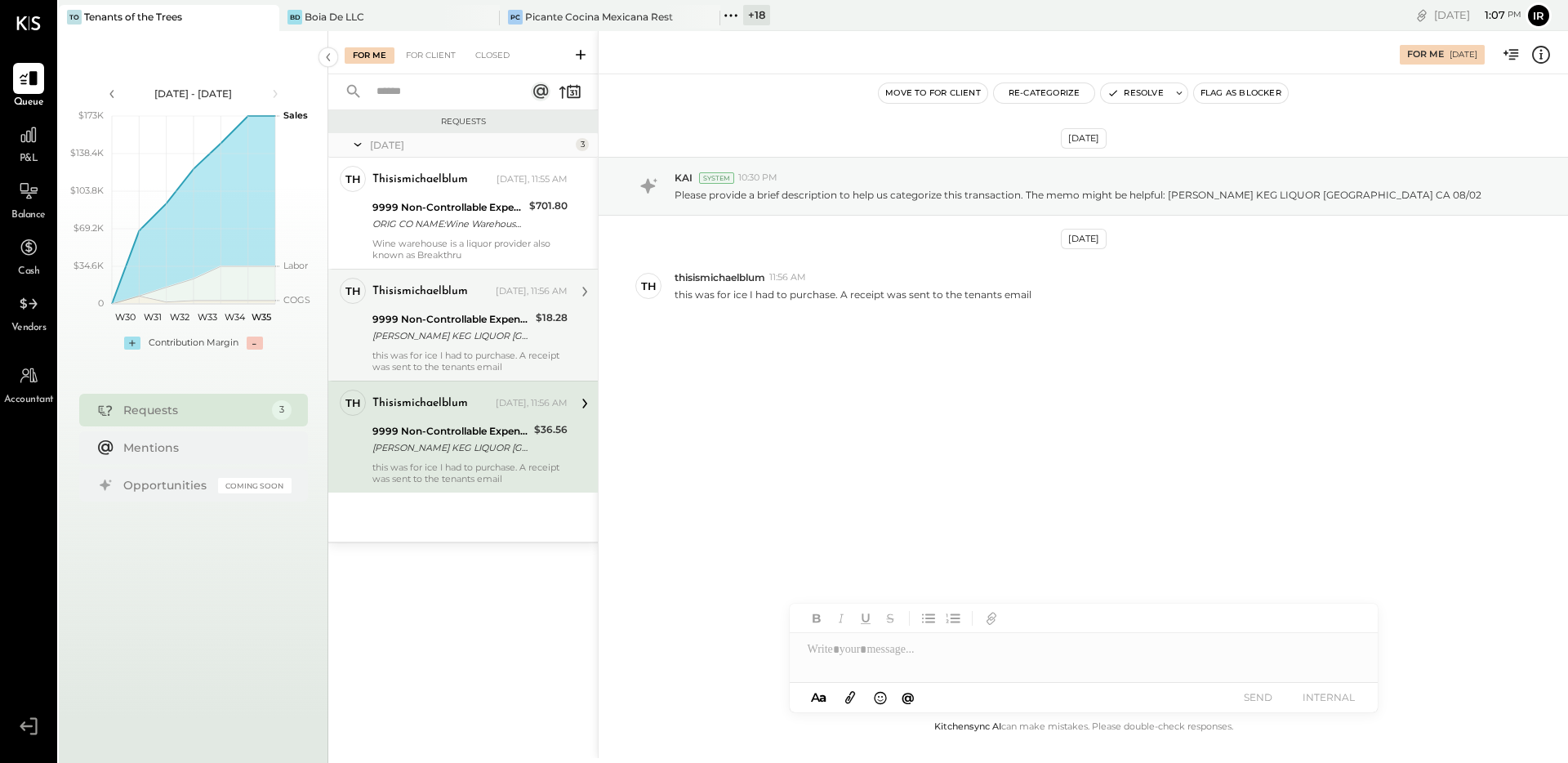
click at [492, 344] on div "9999 Non-Controllable Expenses:Other Income and Expenses:To be Classified [PERS…" at bounding box center [451, 327] width 159 height 35
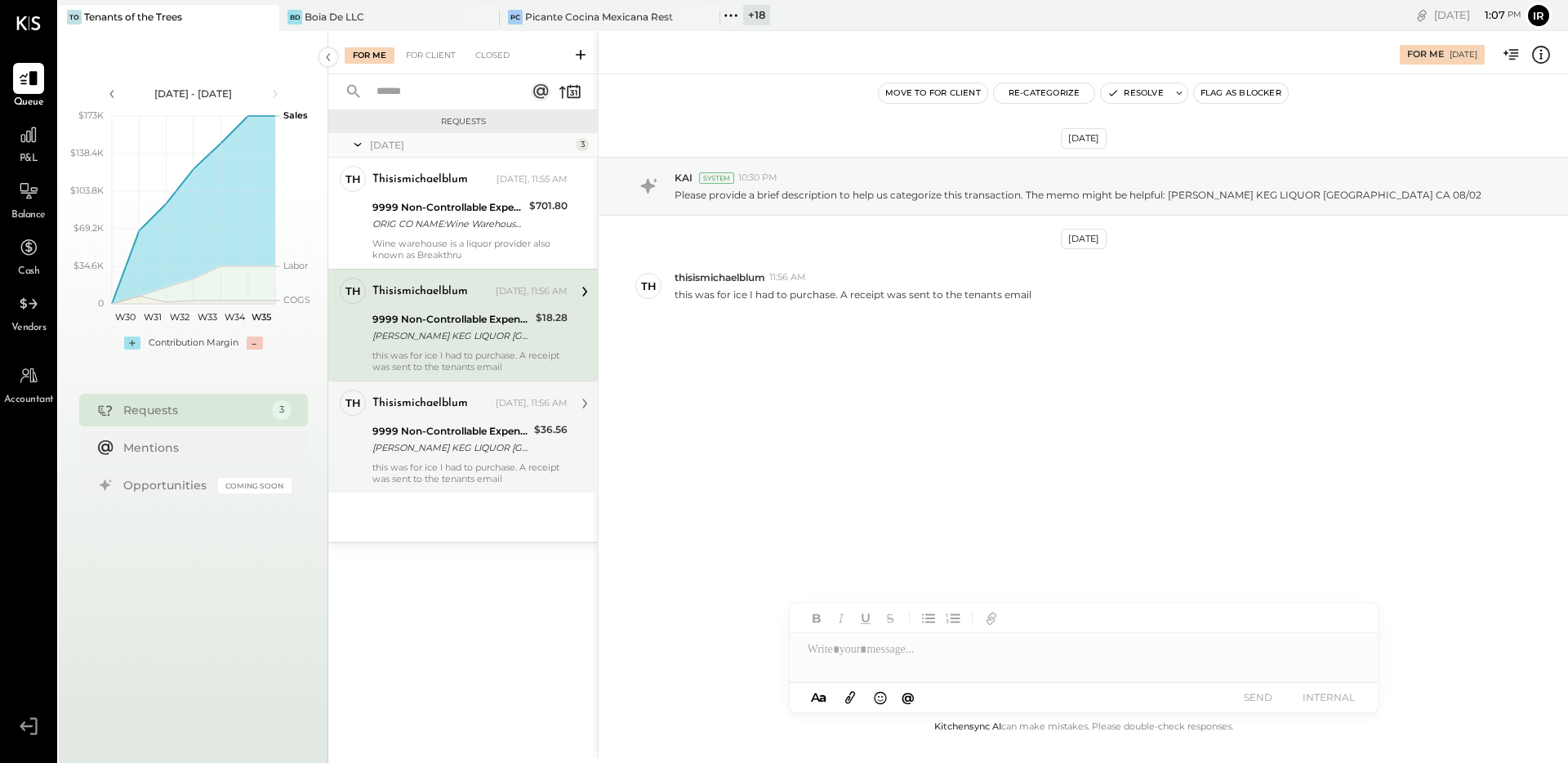
click at [501, 441] on div "[PERSON_NAME] KEG LIQUOR [GEOGRAPHIC_DATA] [GEOGRAPHIC_DATA] 08/02" at bounding box center [450, 448] width 157 height 17
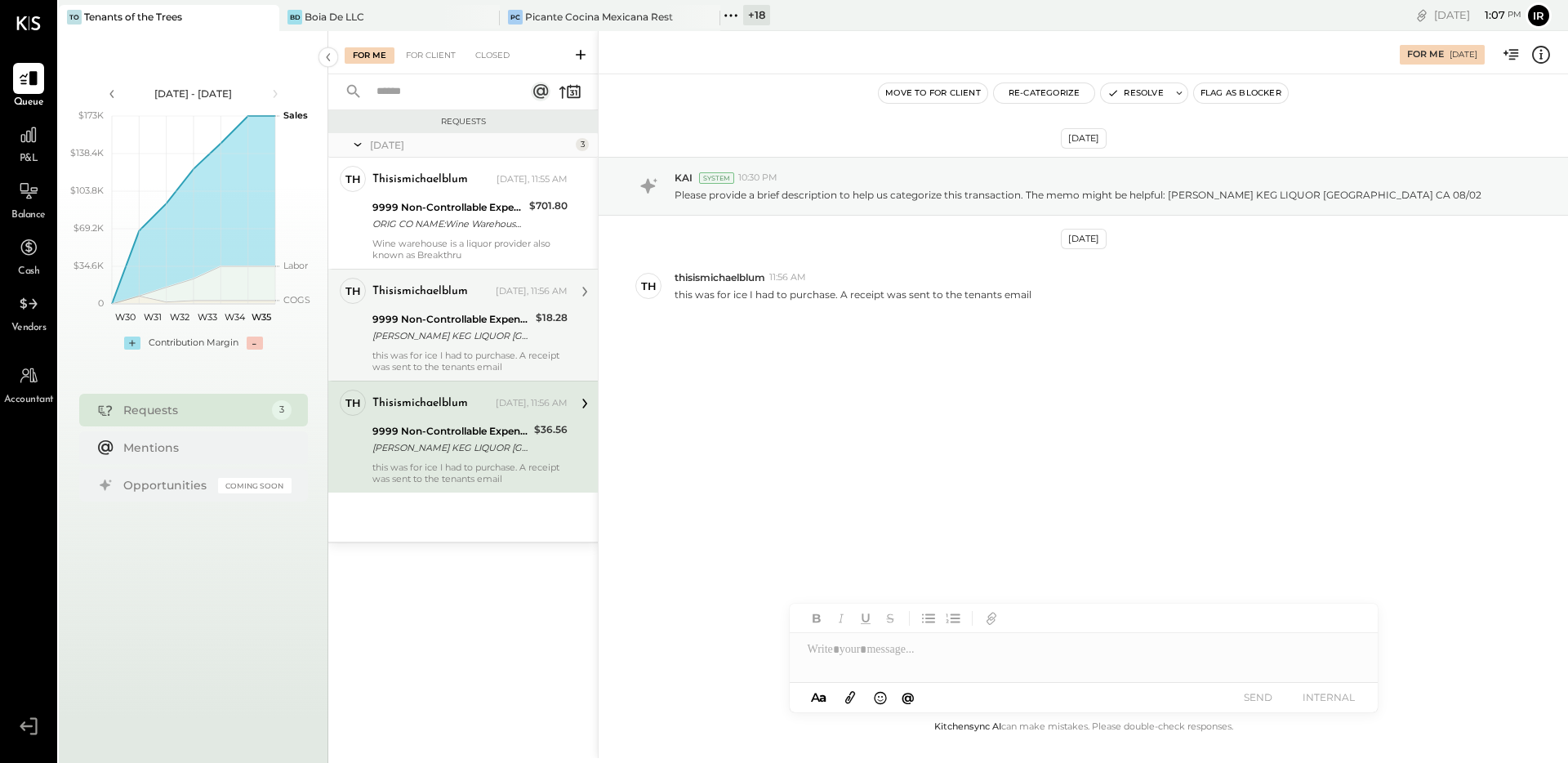
click at [488, 358] on div "this was for ice I had to purchase. A receipt was sent to the tenants email" at bounding box center [470, 361] width 195 height 23
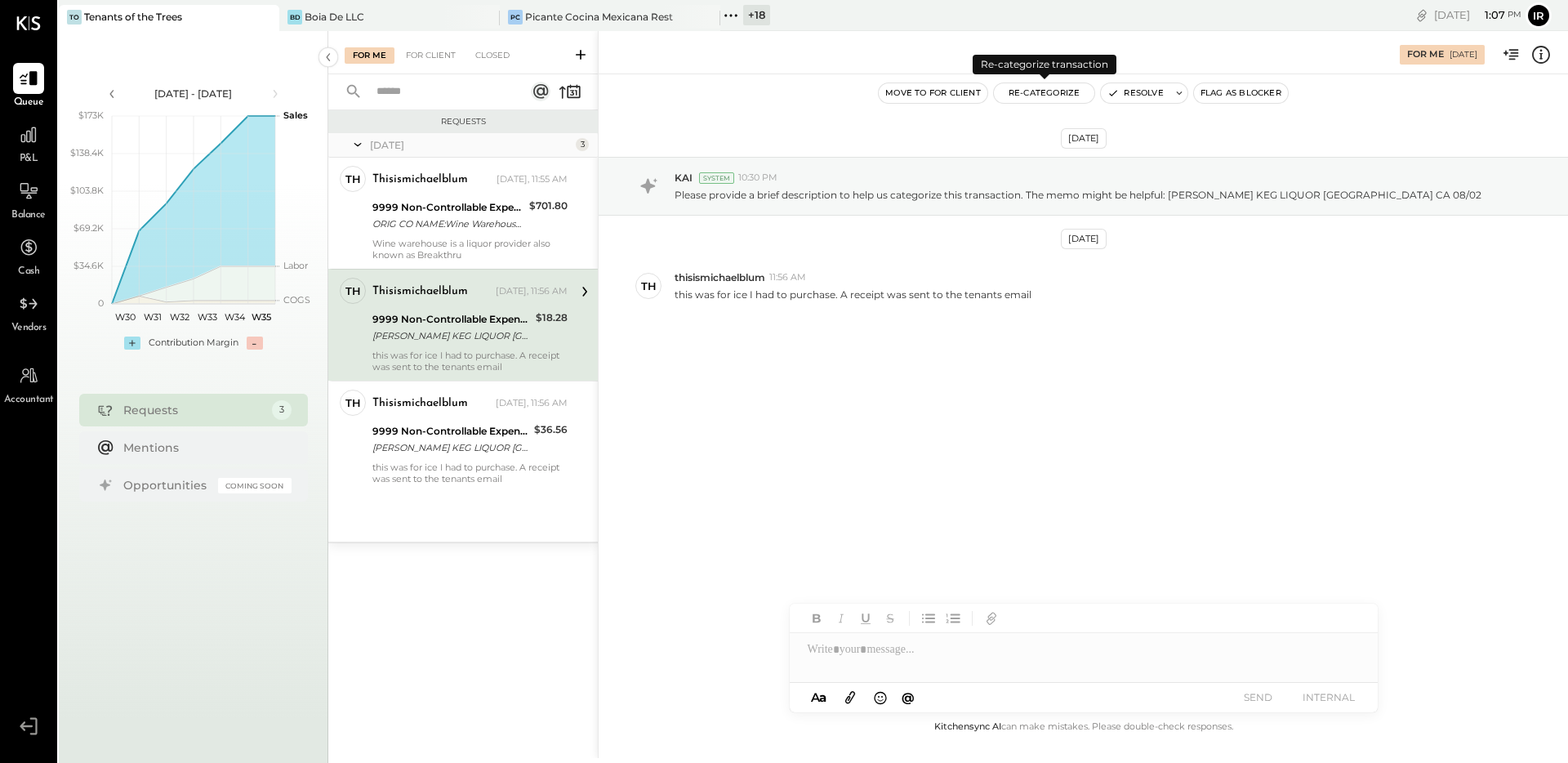
click at [1032, 98] on button "Re-Categorize" at bounding box center [1044, 94] width 102 height 20
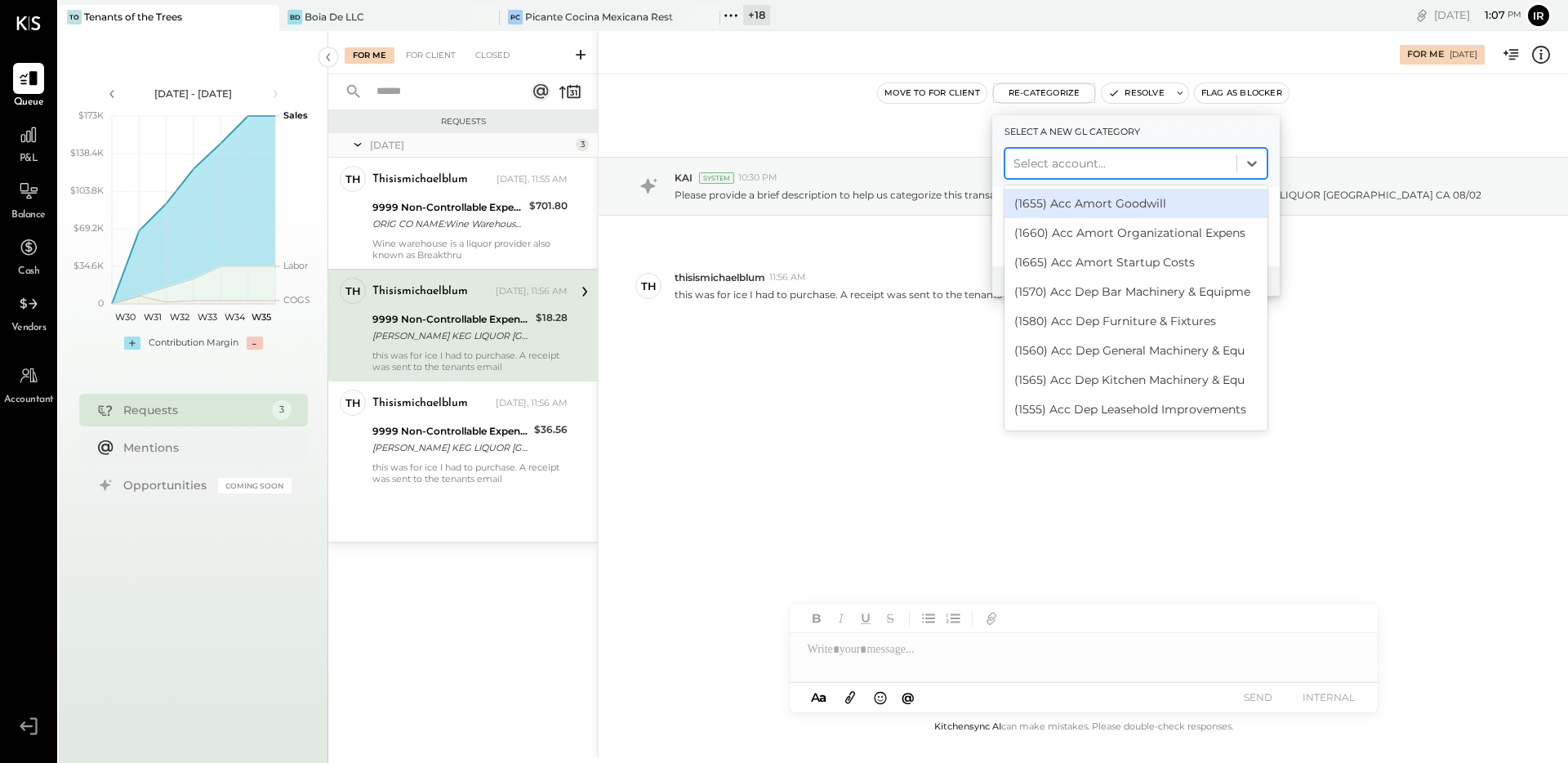
click at [1056, 168] on div at bounding box center [1121, 164] width 215 height 20
type input "*"
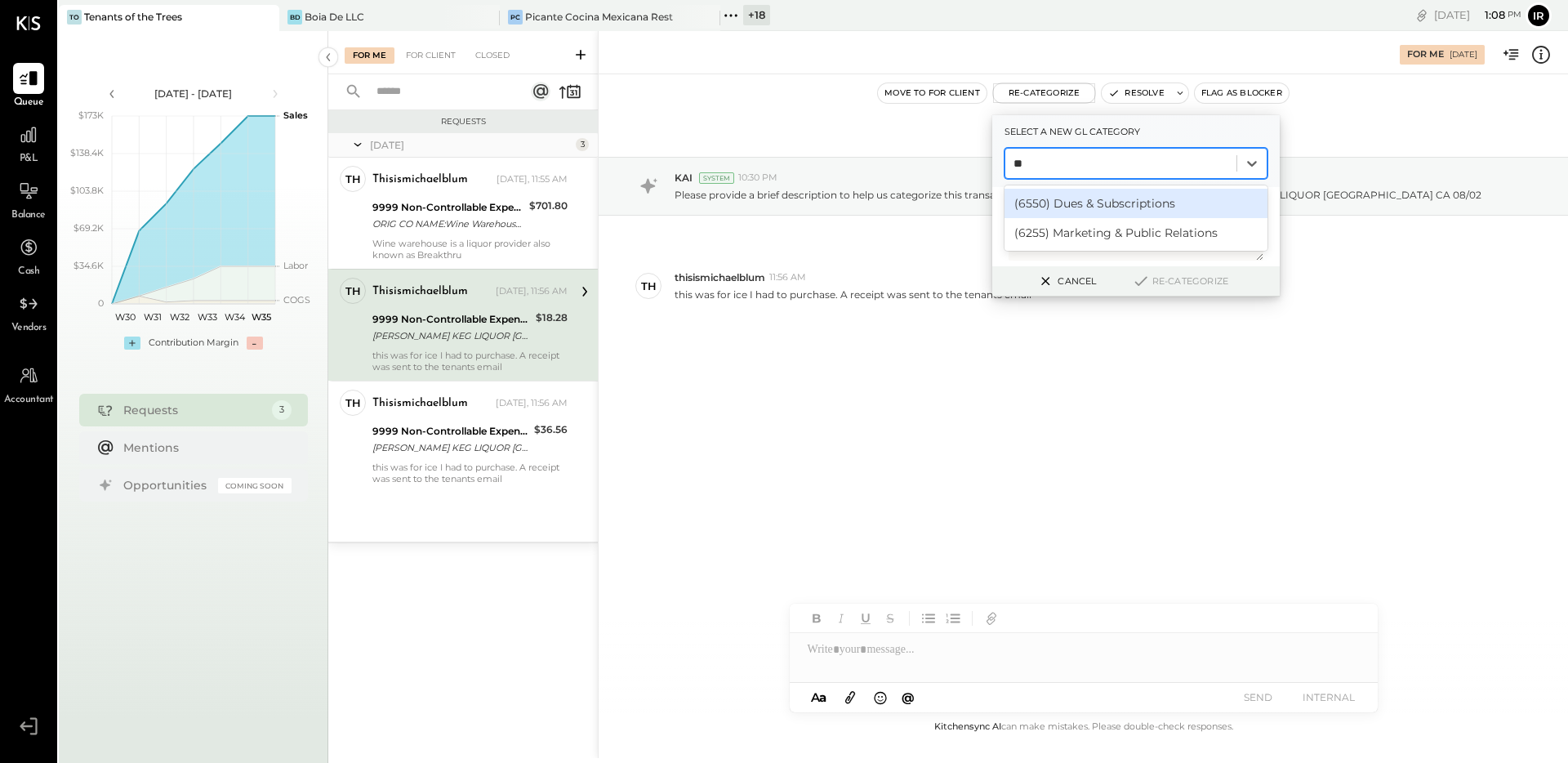
type input "*"
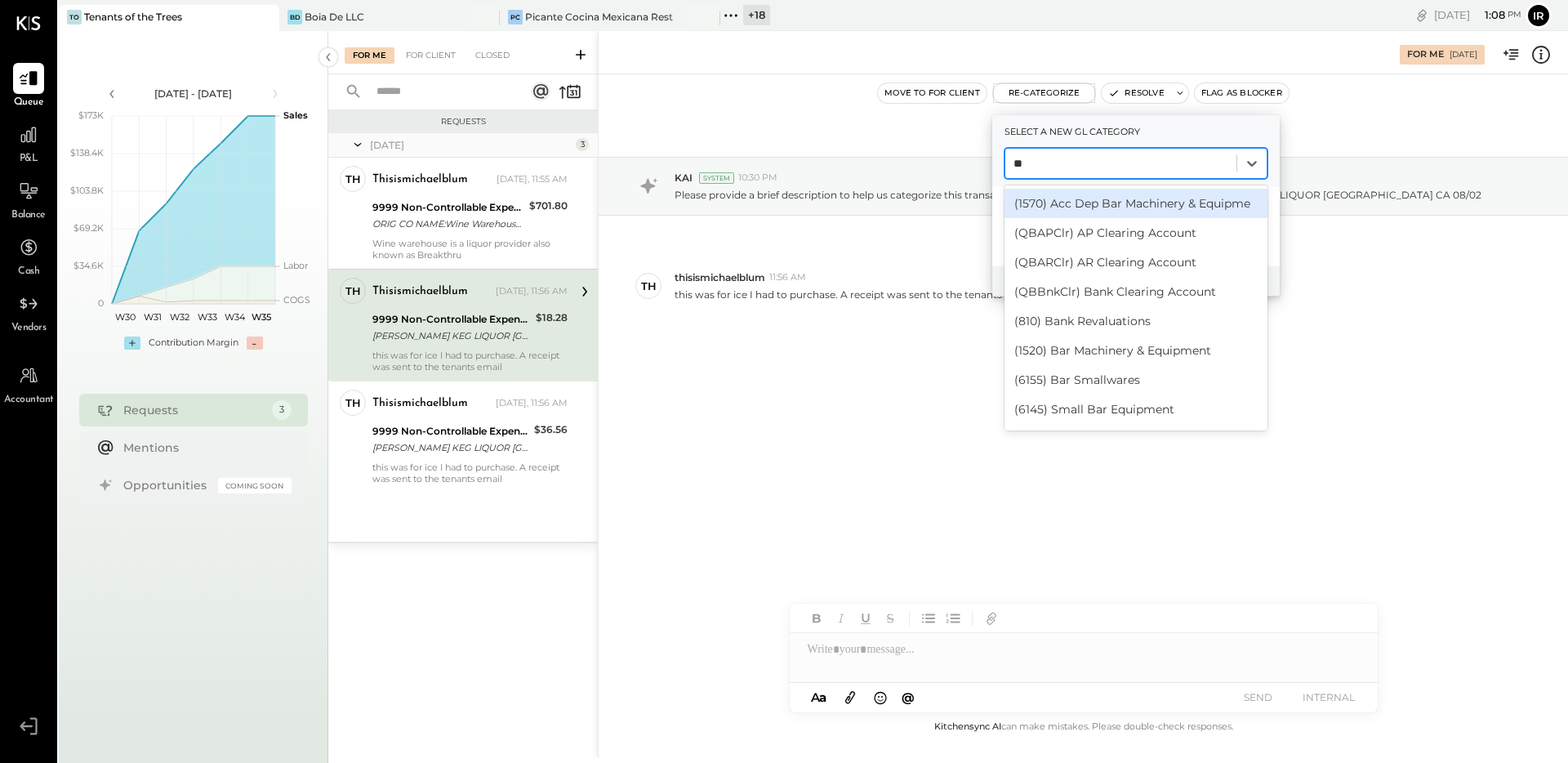
type input "***"
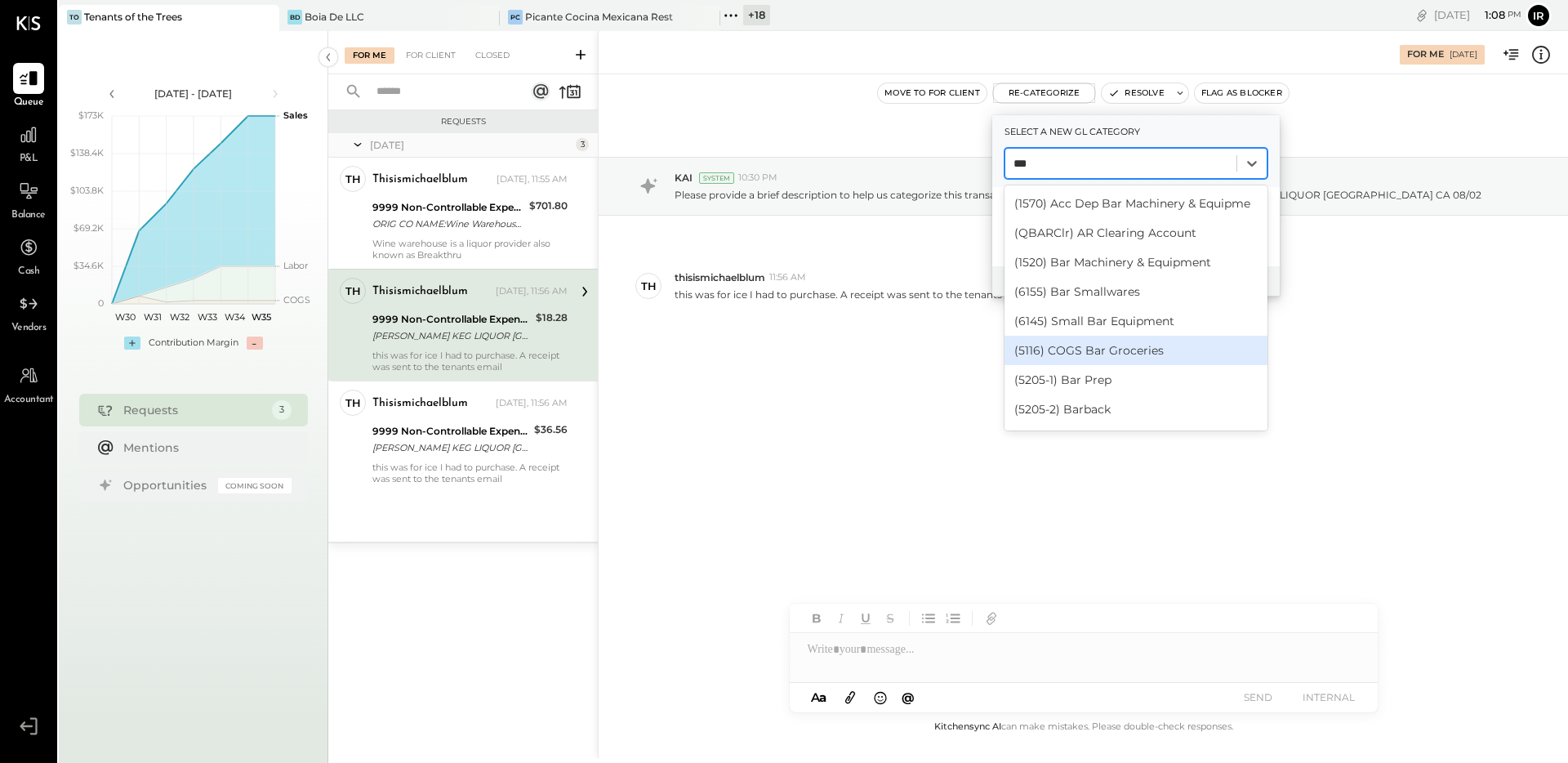
click at [1127, 346] on div "(5116) COGS Bar Groceries" at bounding box center [1135, 351] width 263 height 30
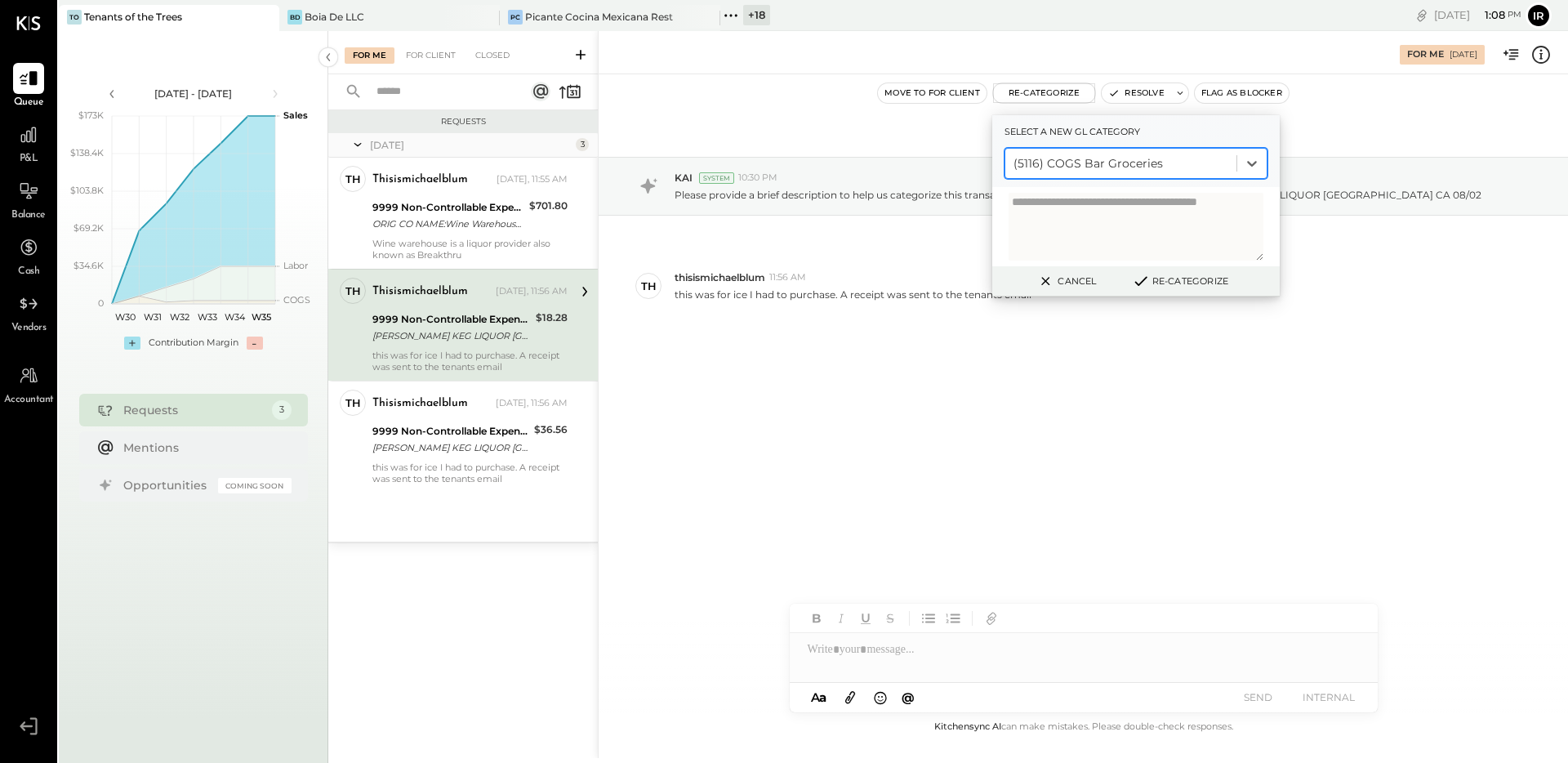
click at [1200, 274] on button "Re-Categorize" at bounding box center [1180, 281] width 107 height 20
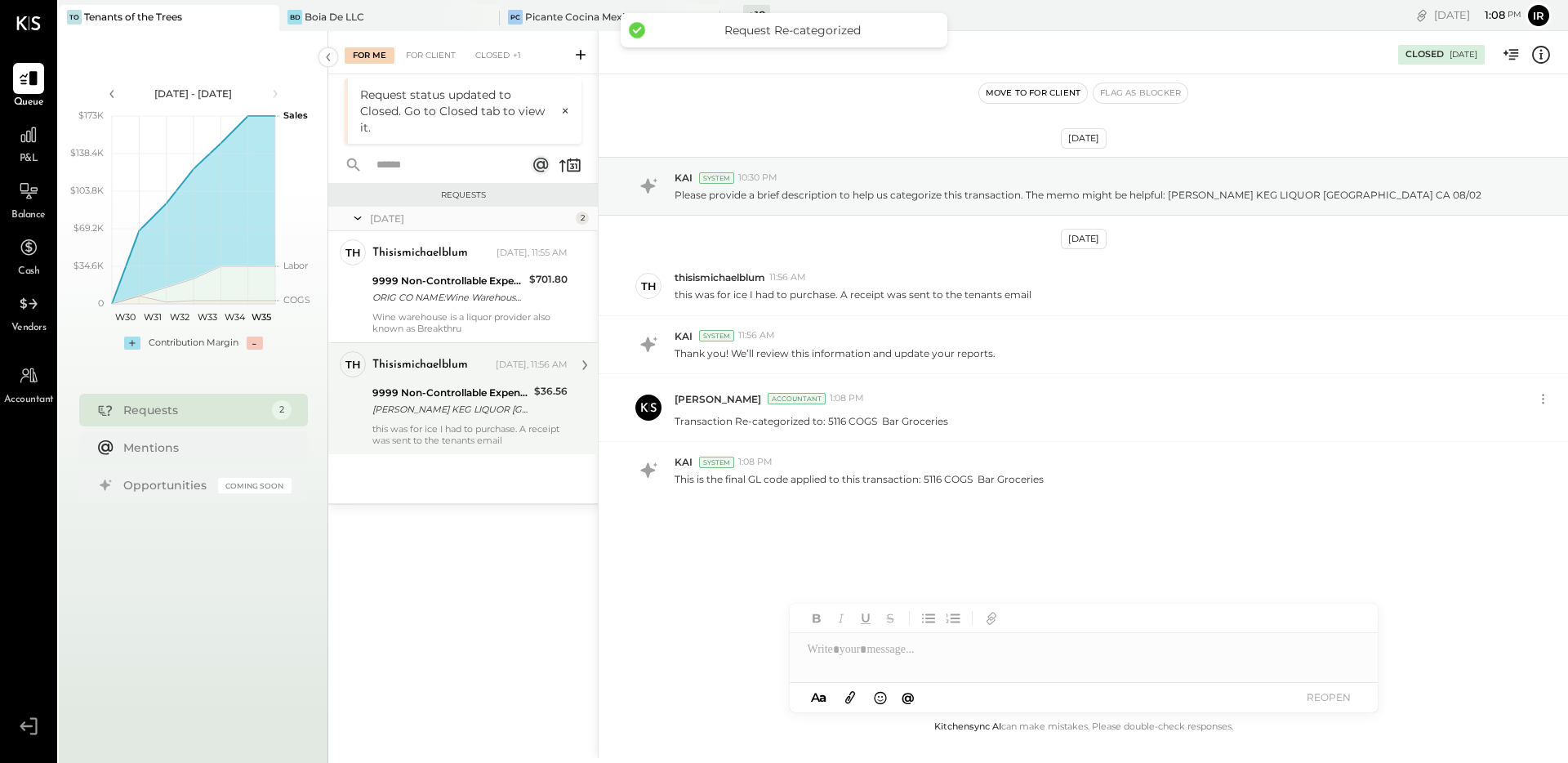
click at [445, 415] on div "[PERSON_NAME] KEG LIQUOR [GEOGRAPHIC_DATA] [GEOGRAPHIC_DATA] 08/02" at bounding box center [450, 409] width 157 height 17
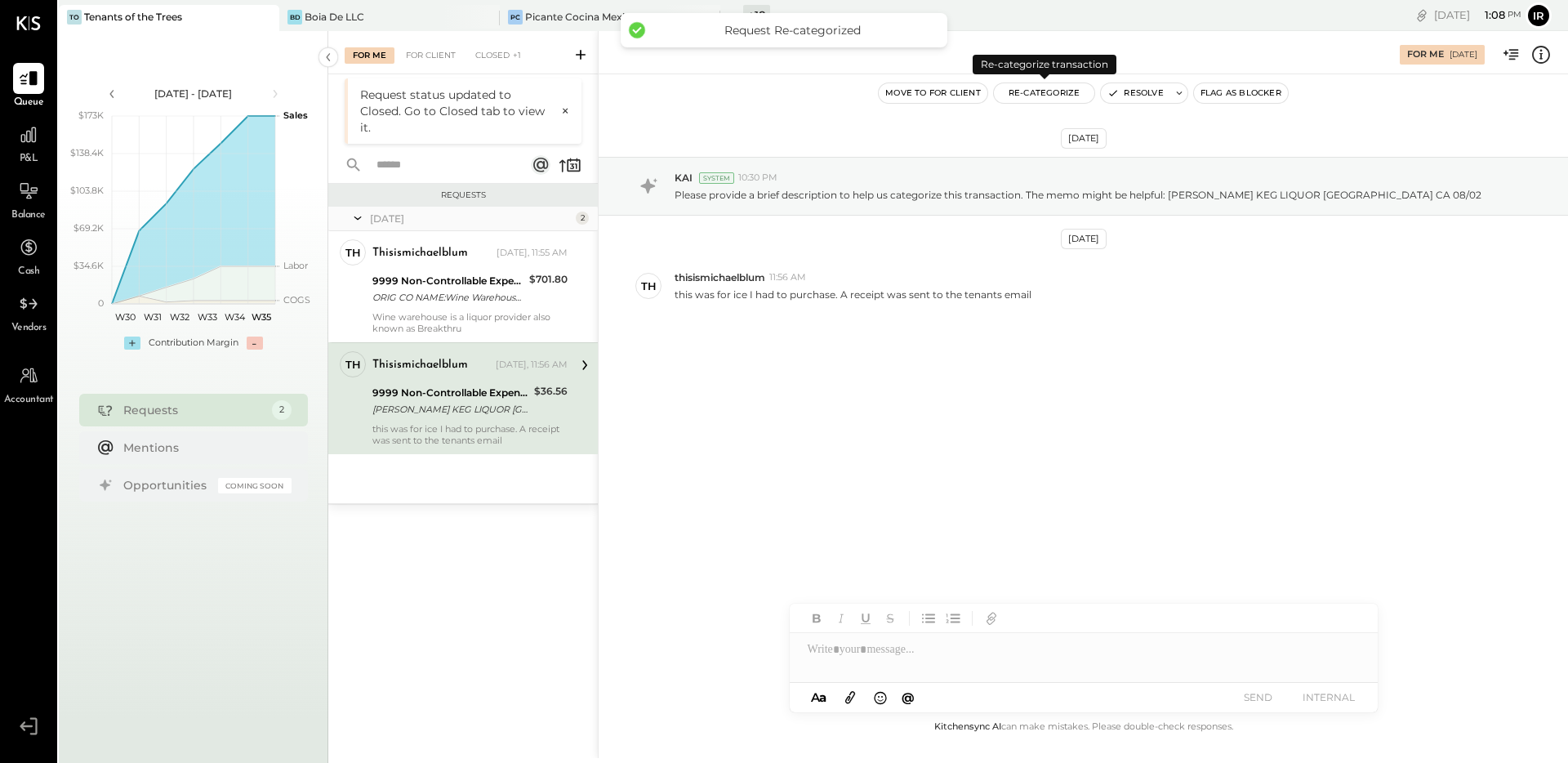
click at [1060, 95] on button "Re-Categorize" at bounding box center [1044, 94] width 102 height 20
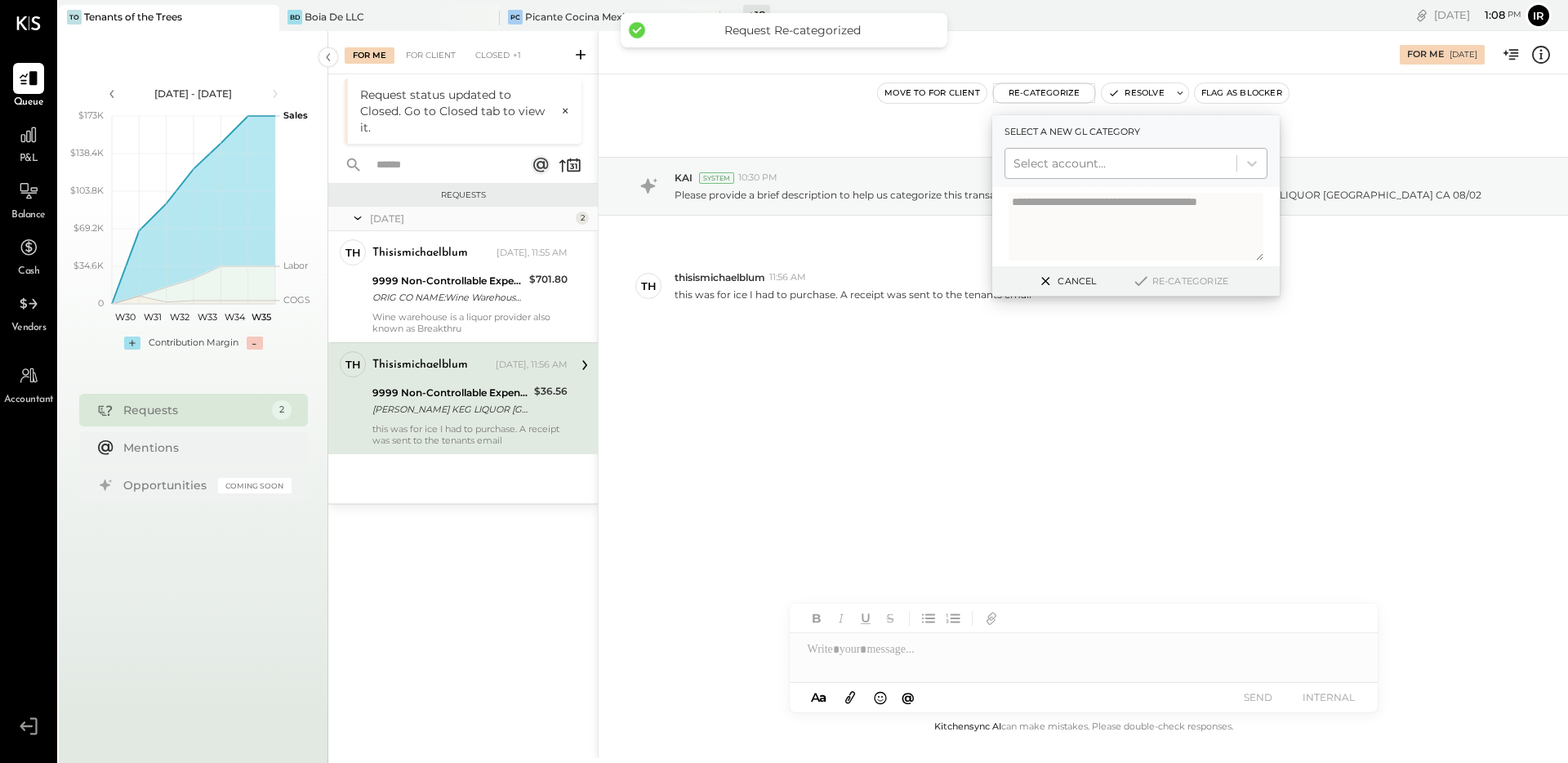
click at [1067, 159] on div at bounding box center [1121, 164] width 215 height 20
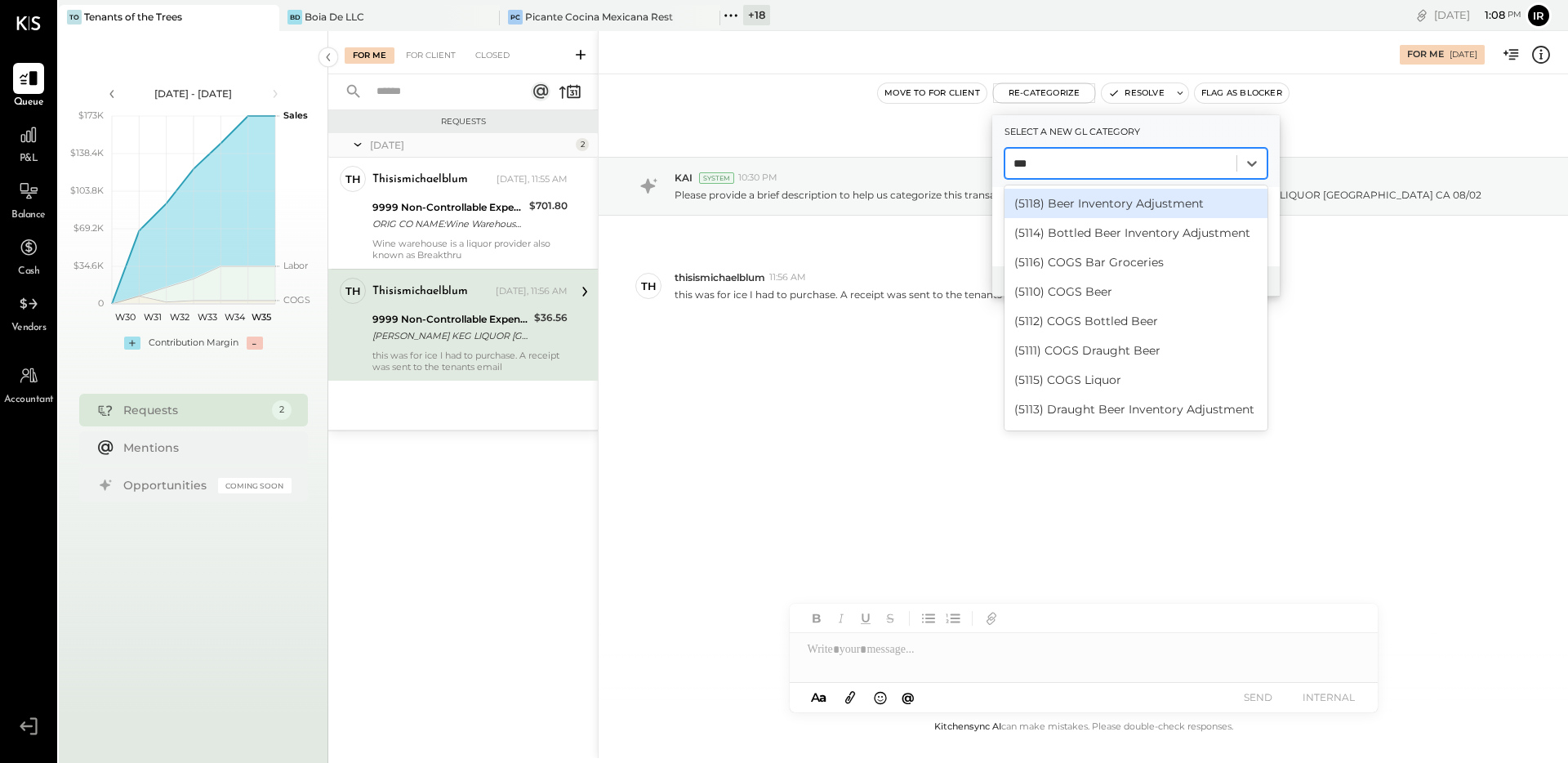
type input "****"
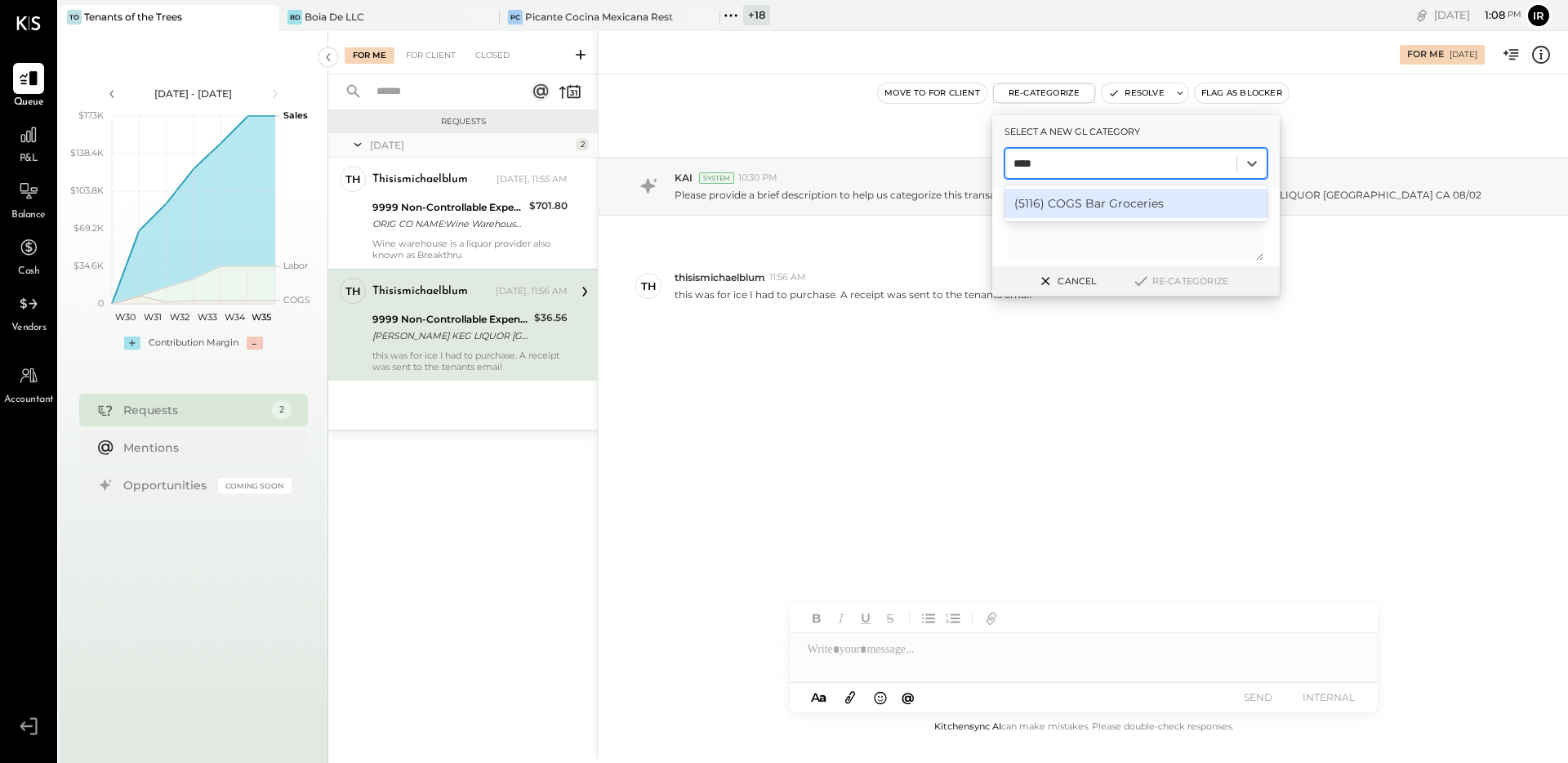
click at [1076, 207] on div "(5116) COGS Bar Groceries" at bounding box center [1135, 203] width 263 height 30
click at [1196, 264] on div "Select a new gl category option (5116) COGS Bar Groceries, selected. (5116) COG…" at bounding box center [1136, 206] width 288 height 181
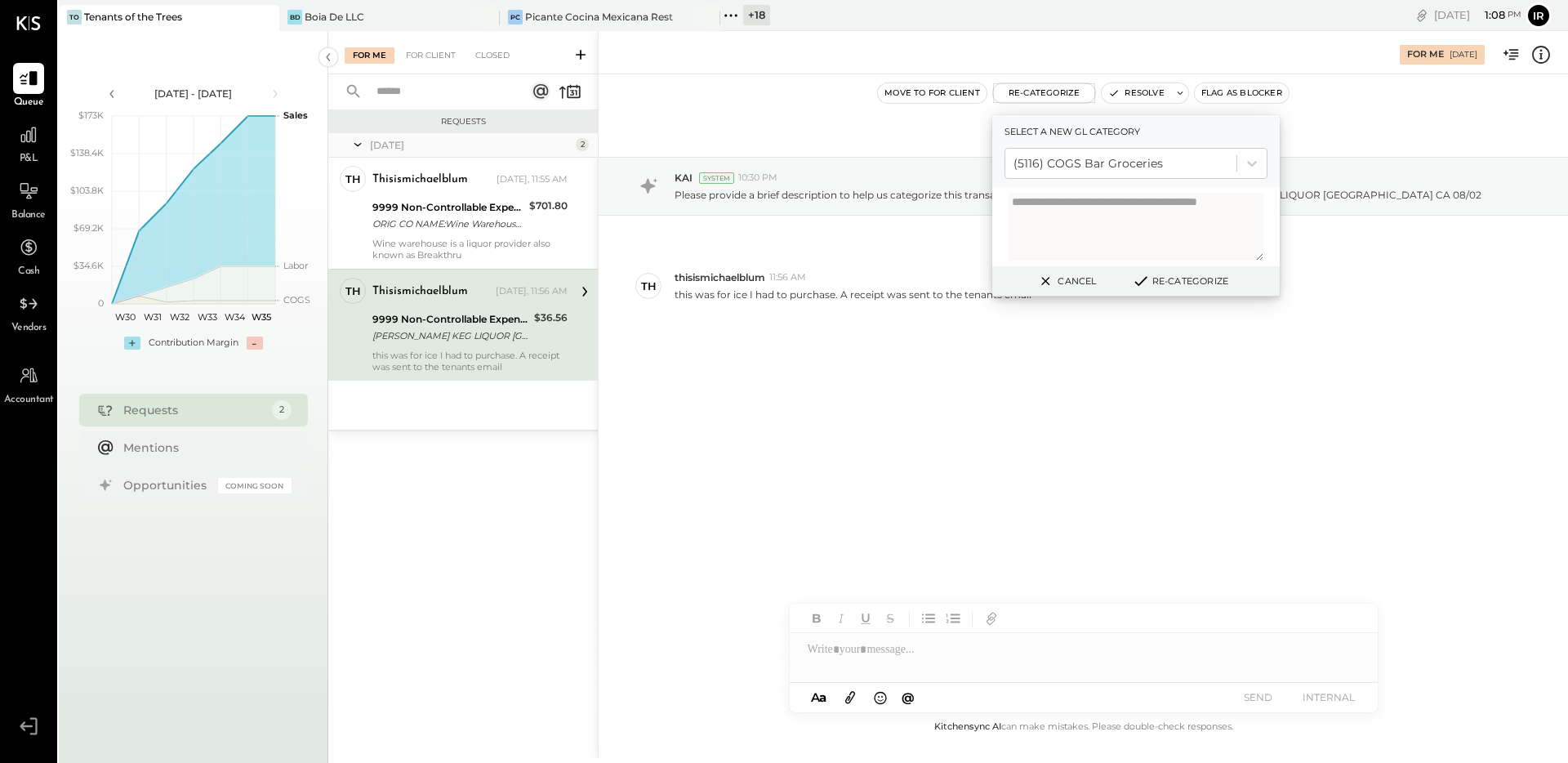
click at [1189, 274] on button "Re-Categorize" at bounding box center [1180, 281] width 107 height 20
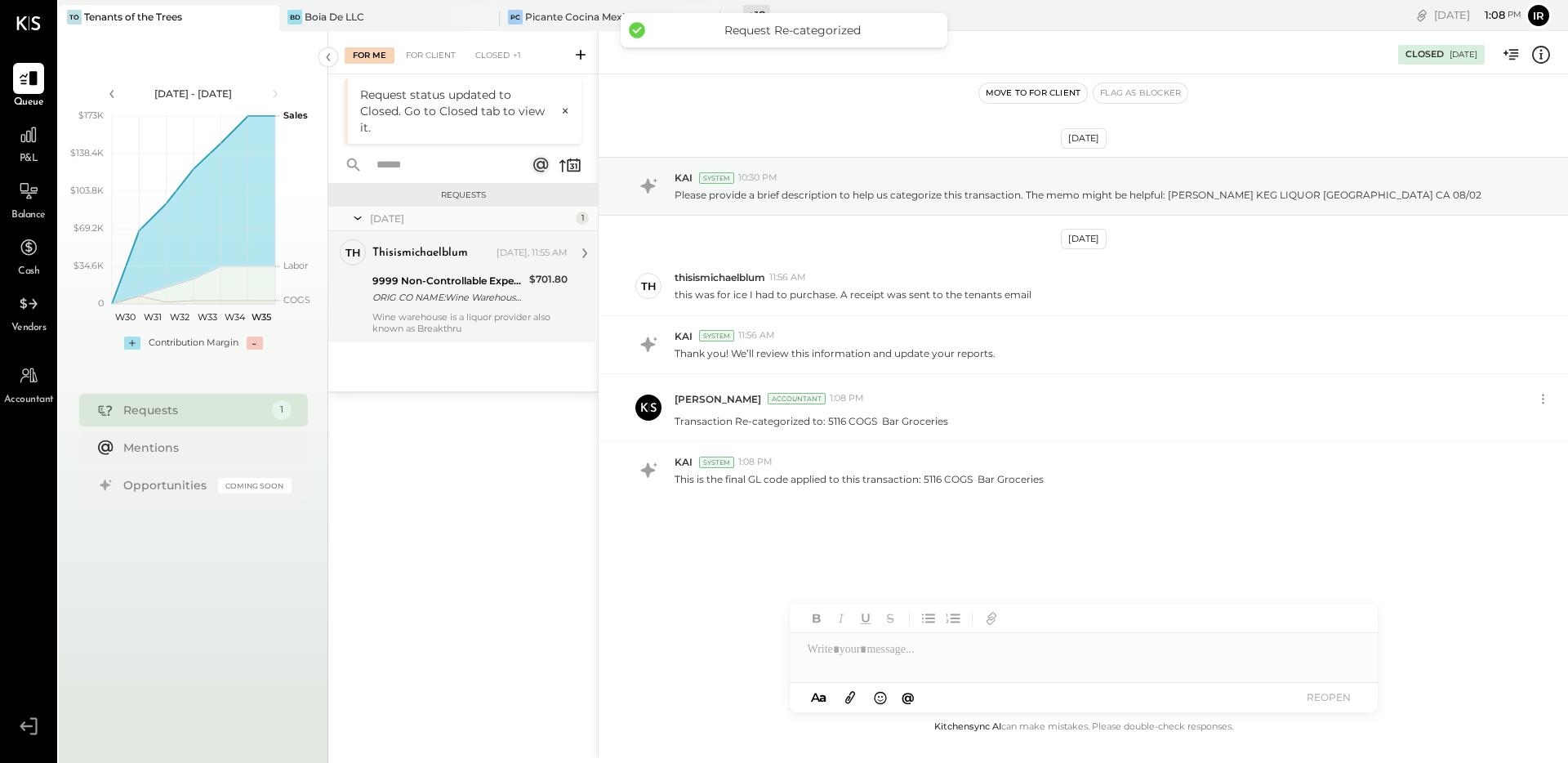
click at [474, 302] on div "ORIG CO NAME:Wine Warehouse I ORIG ID:9000281873 DESC DATE:073" at bounding box center [448, 297] width 152 height 17
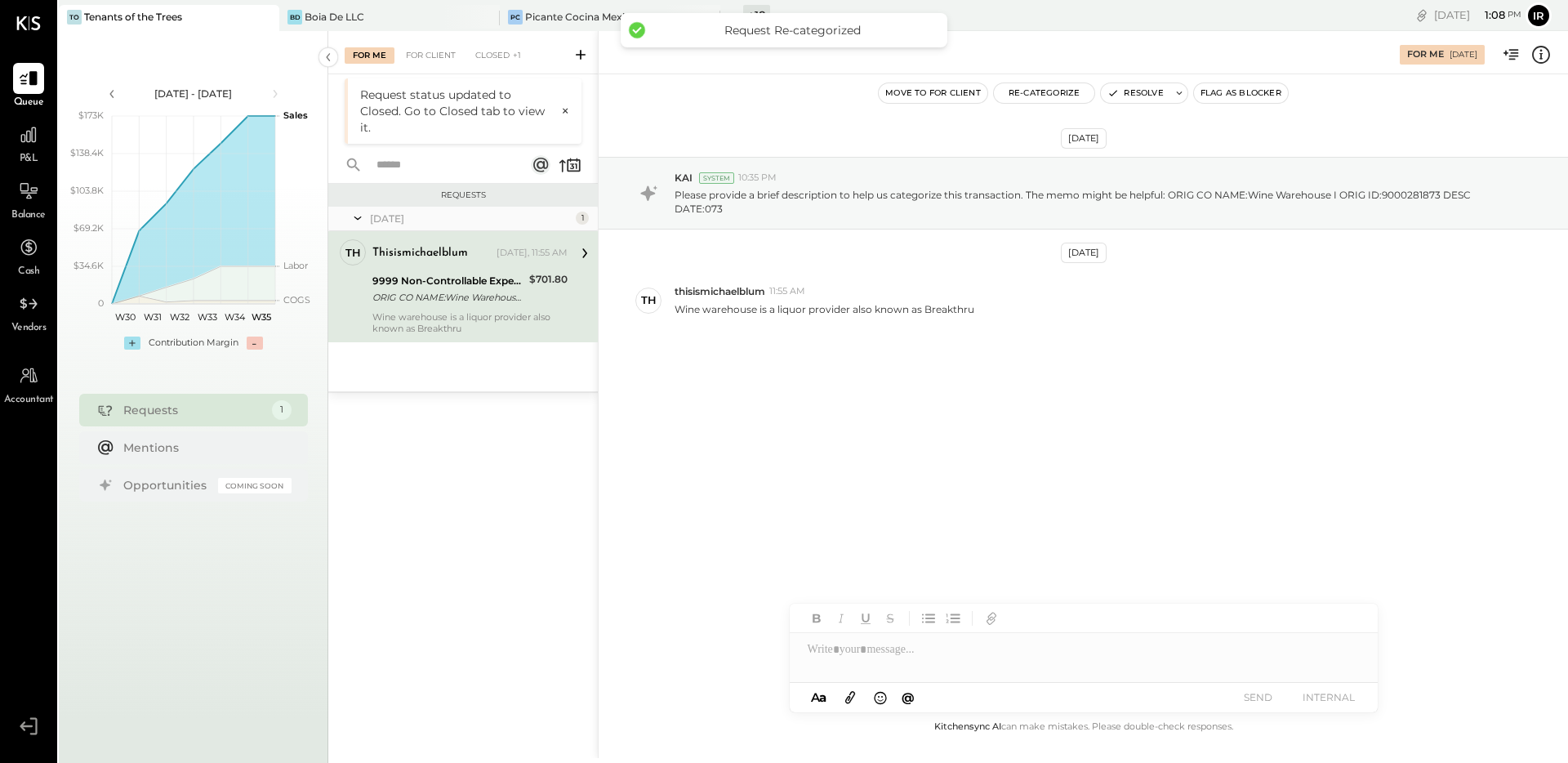
click at [844, 375] on div "[DATE] KAI System 10:35 PM Please provide a brief description to help us catego…" at bounding box center [1083, 283] width 970 height 336
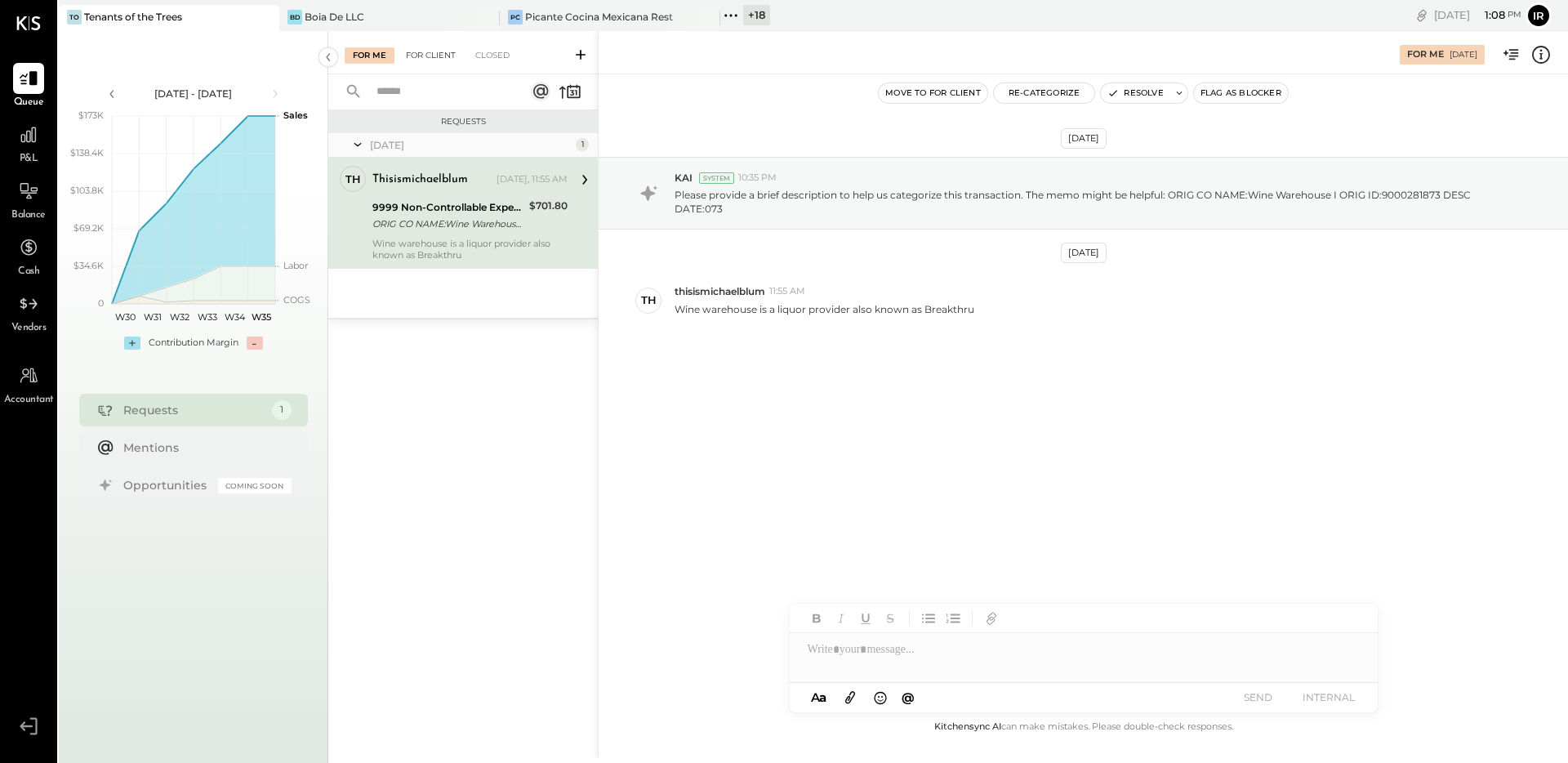
click at [430, 55] on div "For Client" at bounding box center [431, 55] width 66 height 17
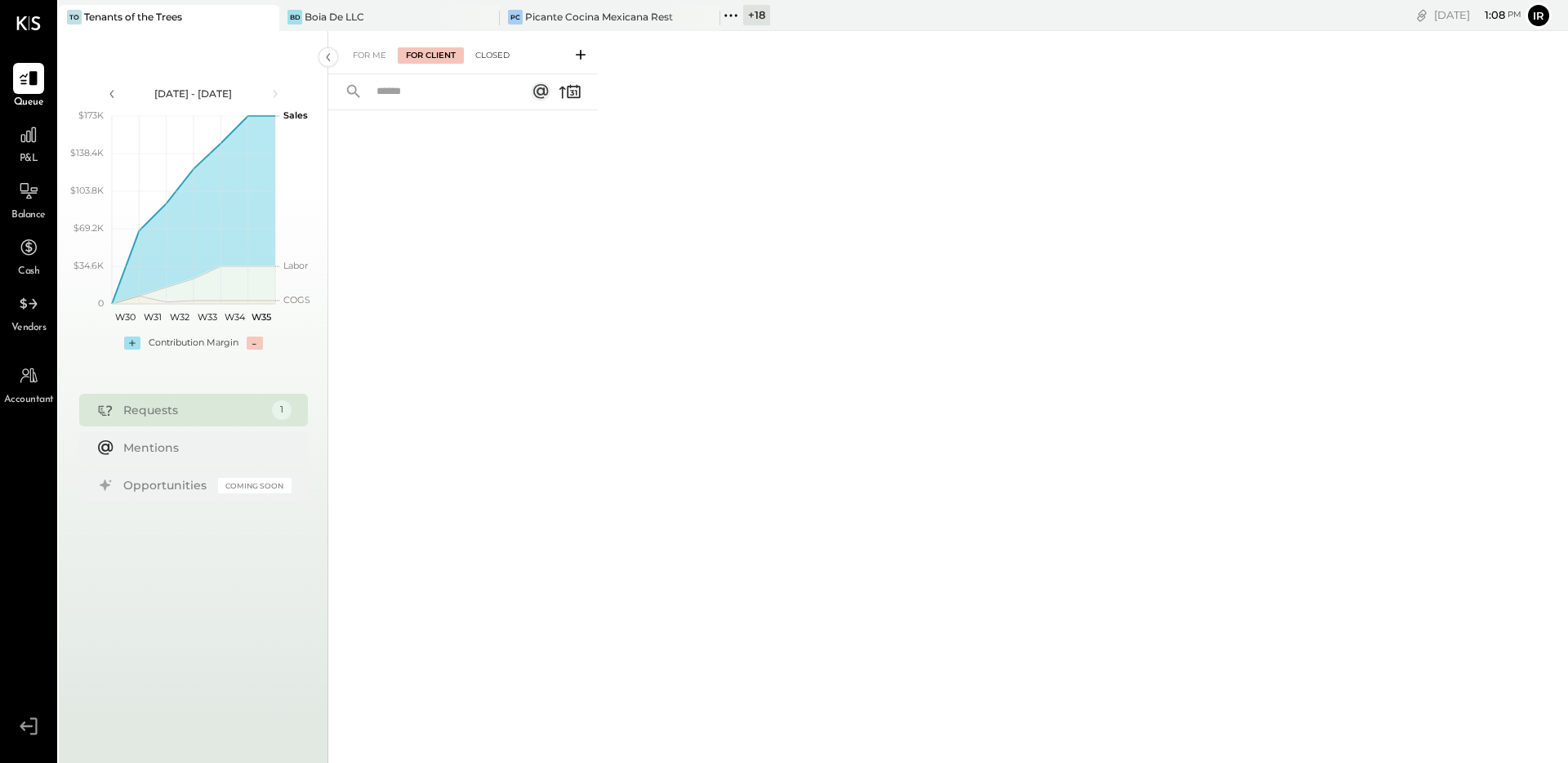
click at [491, 54] on div "Closed" at bounding box center [492, 55] width 50 height 17
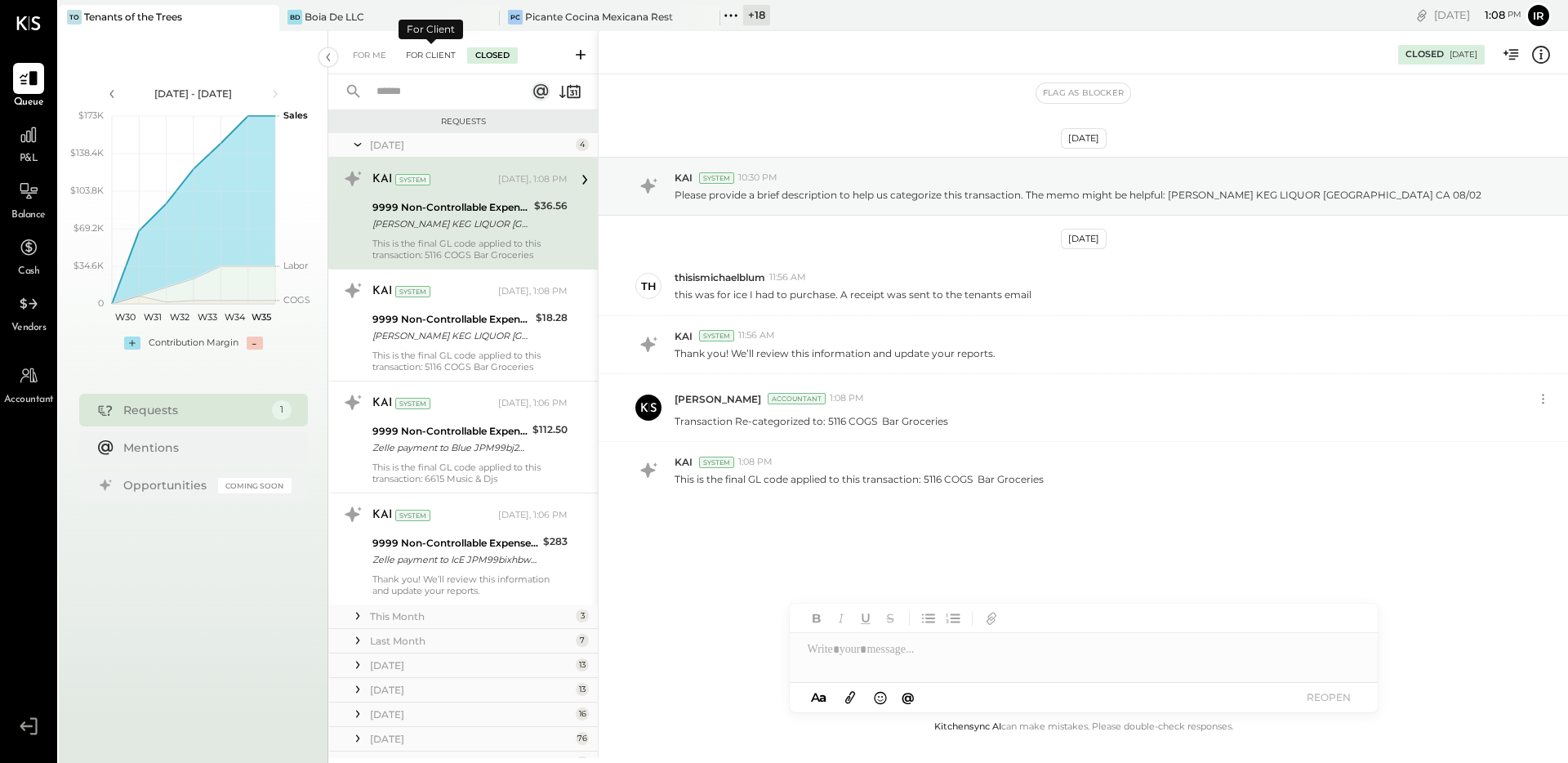
click at [408, 58] on div "For Client" at bounding box center [431, 55] width 66 height 17
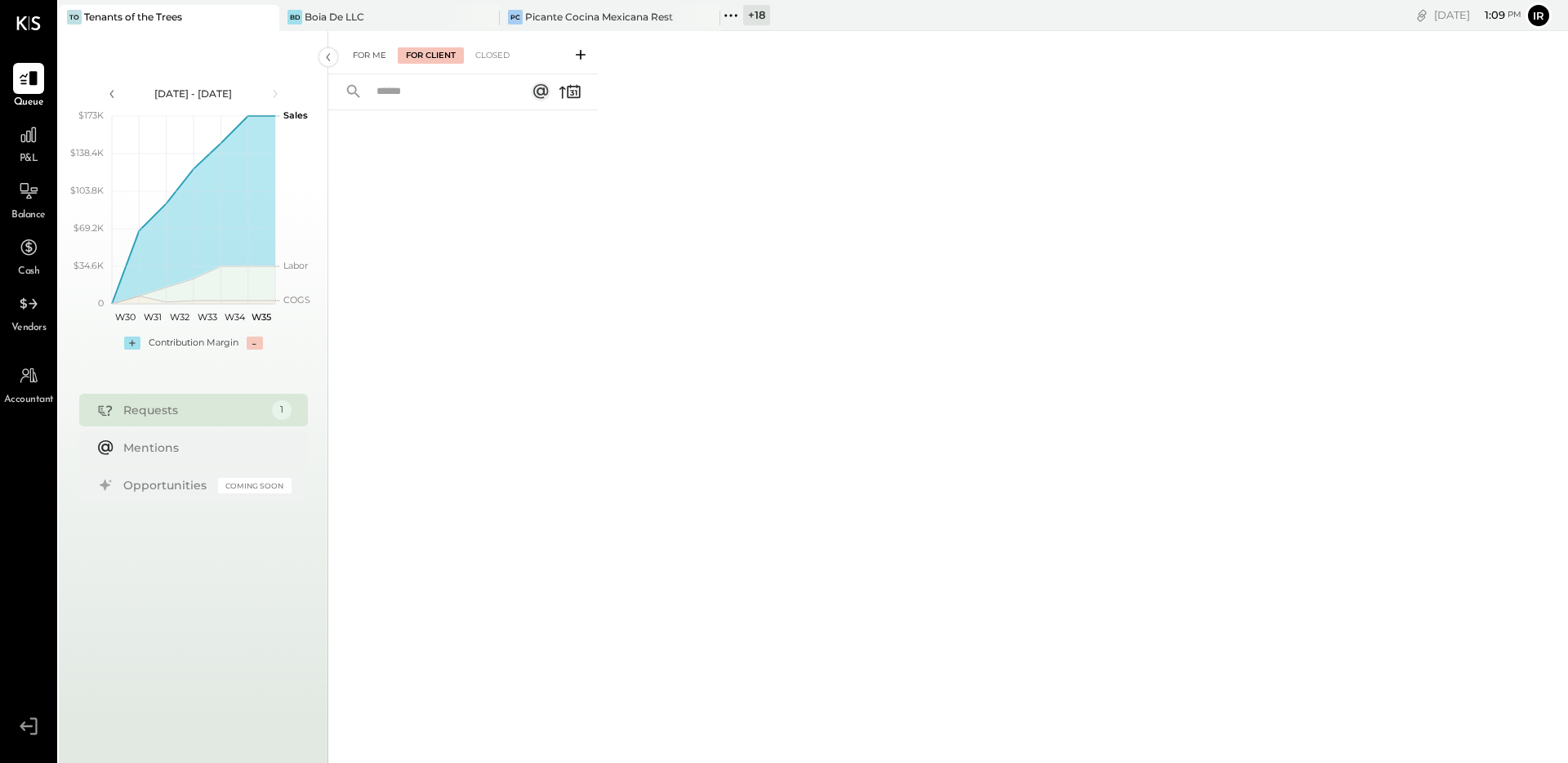
click at [366, 59] on div "For Me" at bounding box center [370, 55] width 50 height 17
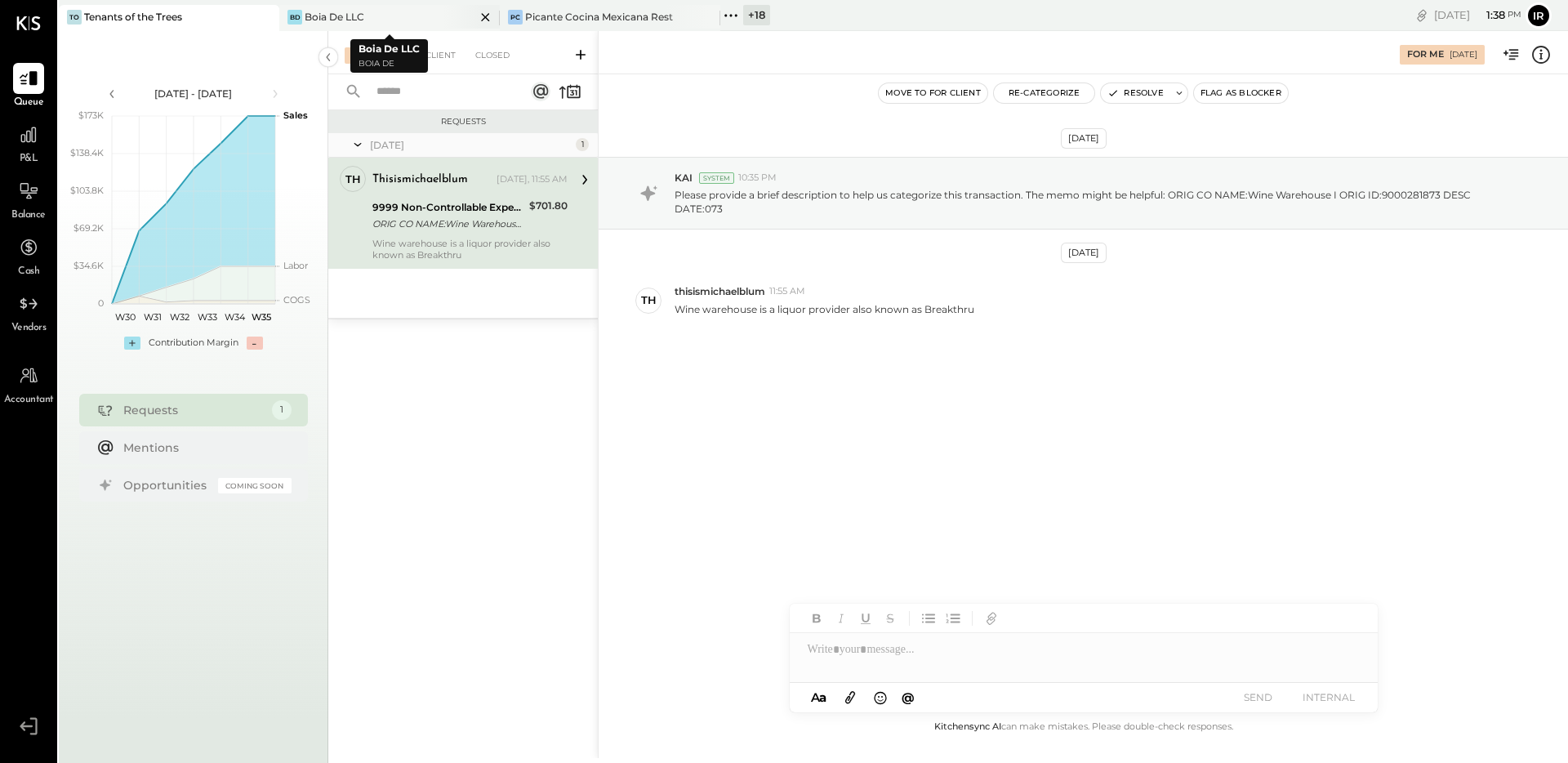
click at [388, 10] on div "[PERSON_NAME] De LLC" at bounding box center [376, 17] width 196 height 15
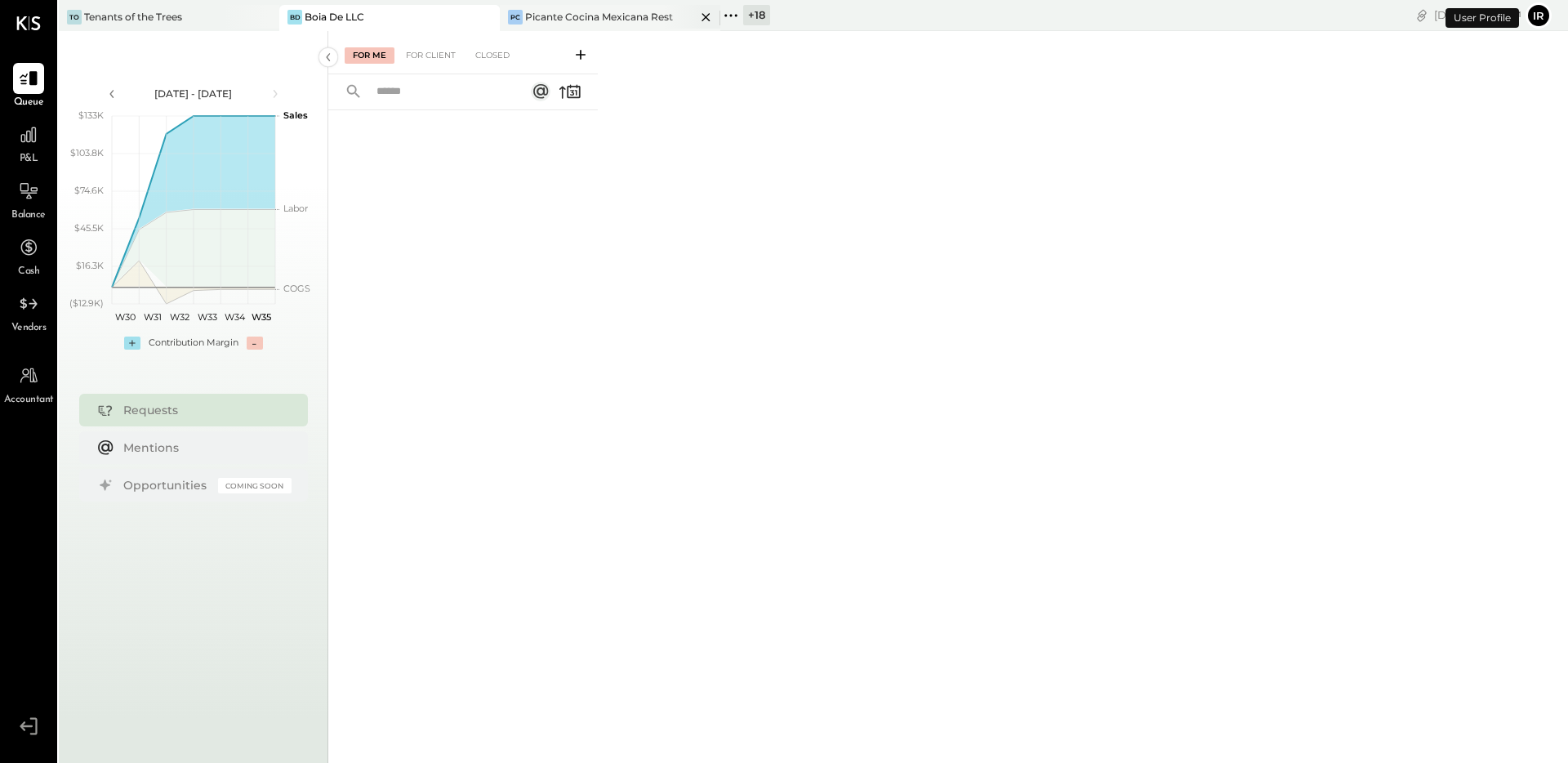
click at [554, 19] on div "Picante Cocina Mexicana Rest" at bounding box center [599, 17] width 148 height 14
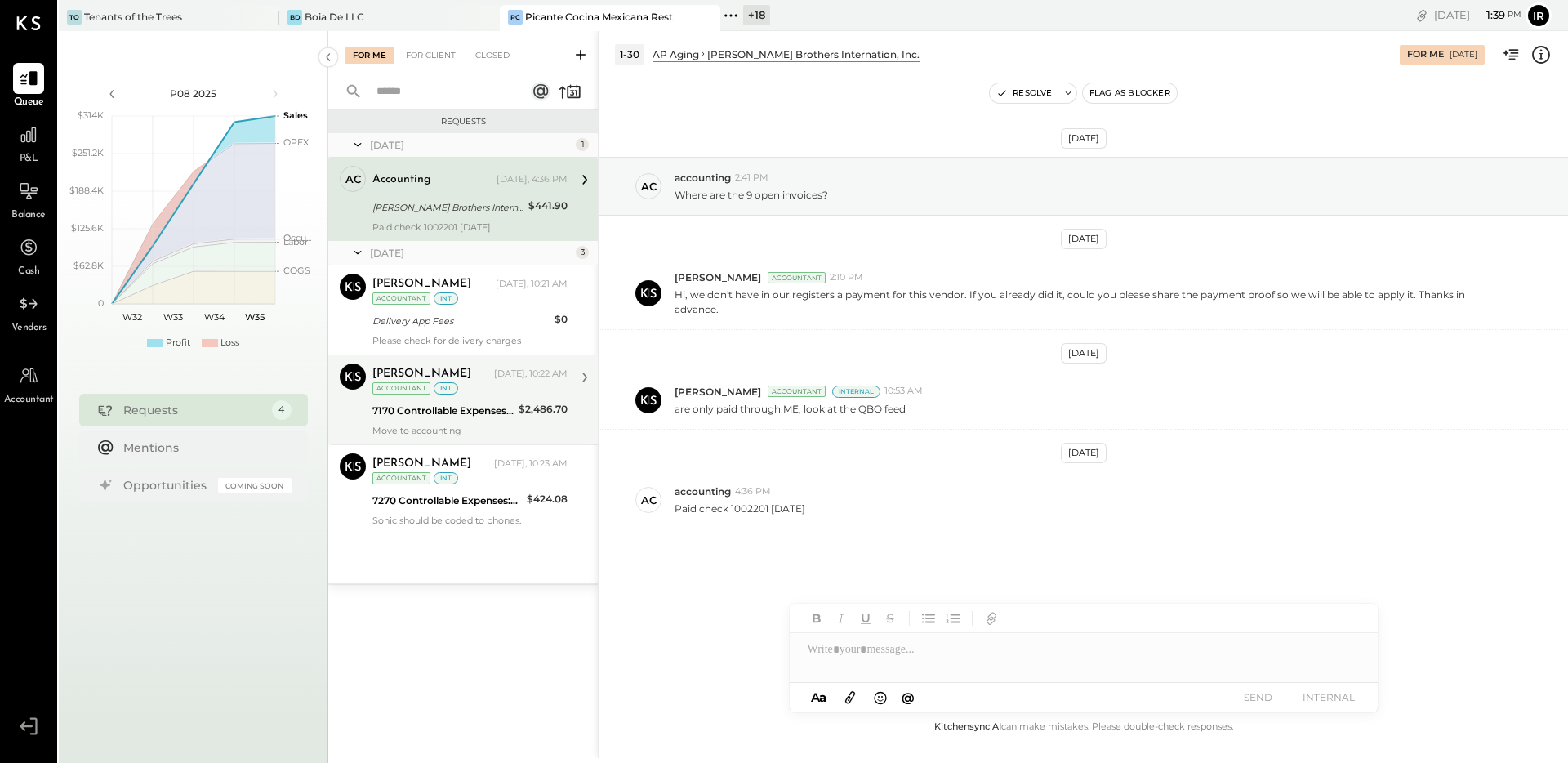
click at [455, 383] on div "[PERSON_NAME] [DATE], 10:22 AM Accountant int" at bounding box center [470, 381] width 195 height 34
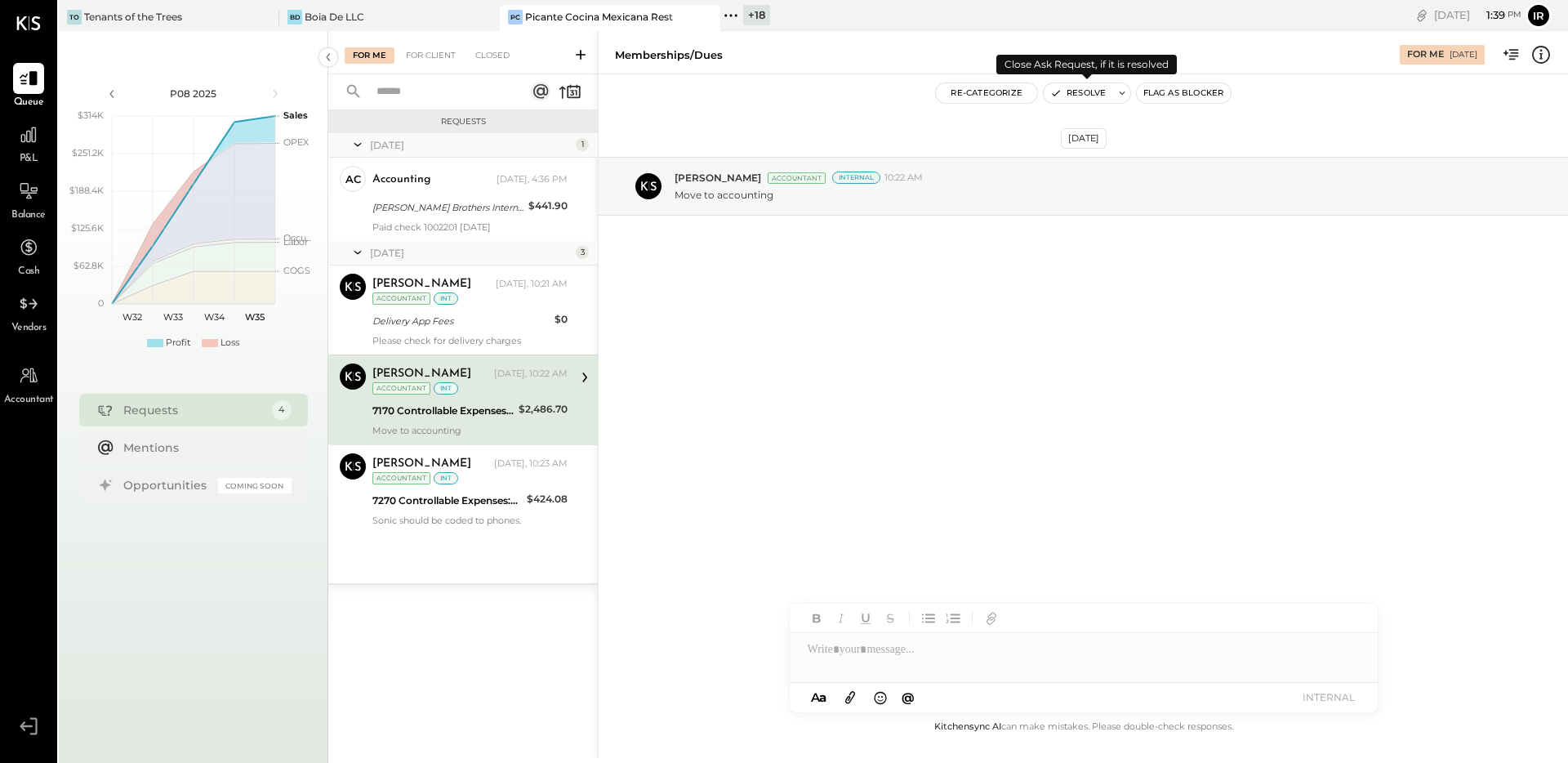
click at [1079, 98] on button "Resolve" at bounding box center [1078, 94] width 69 height 20
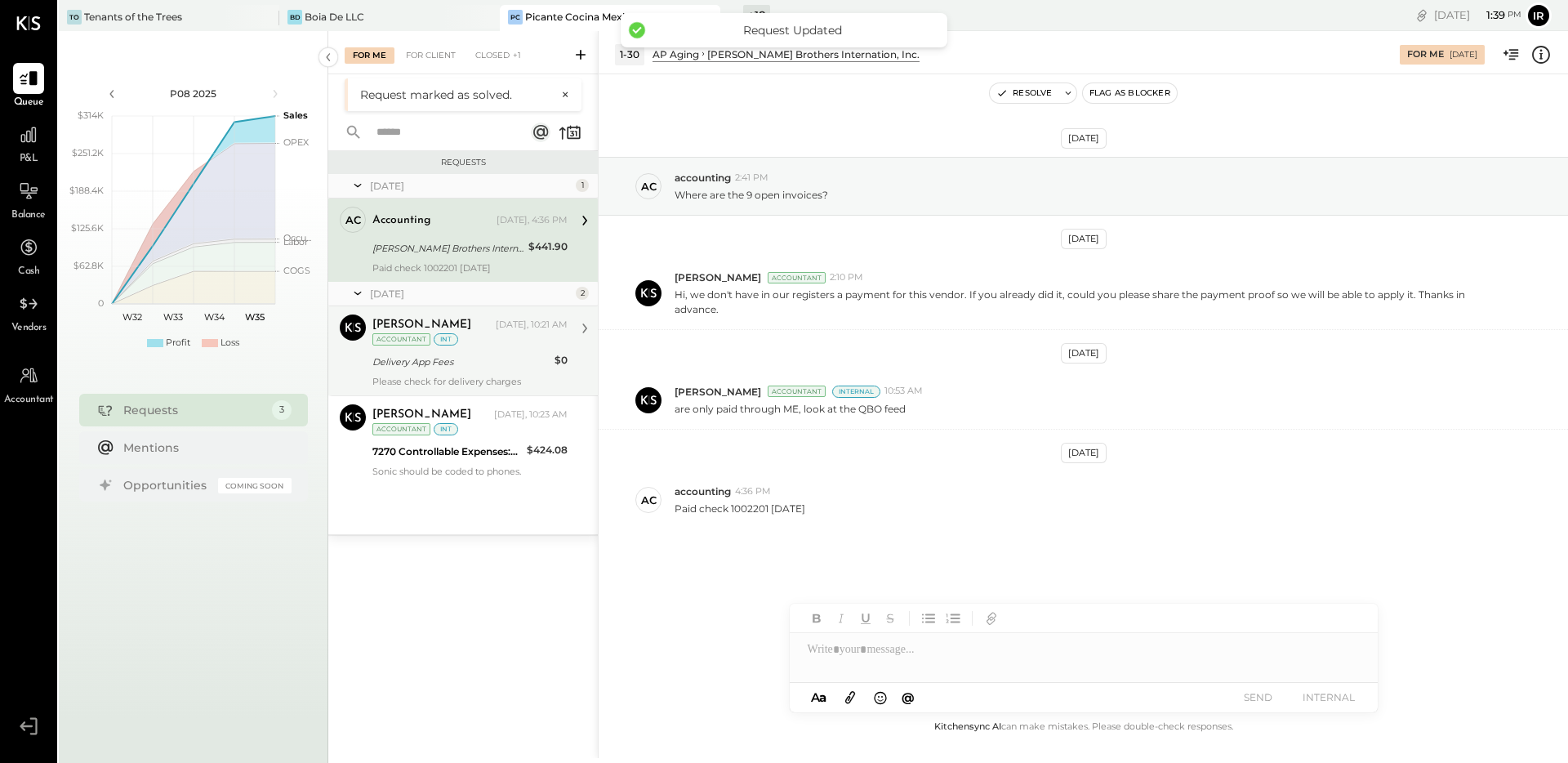
click at [473, 358] on div "Delivery App Fees" at bounding box center [461, 362] width 177 height 17
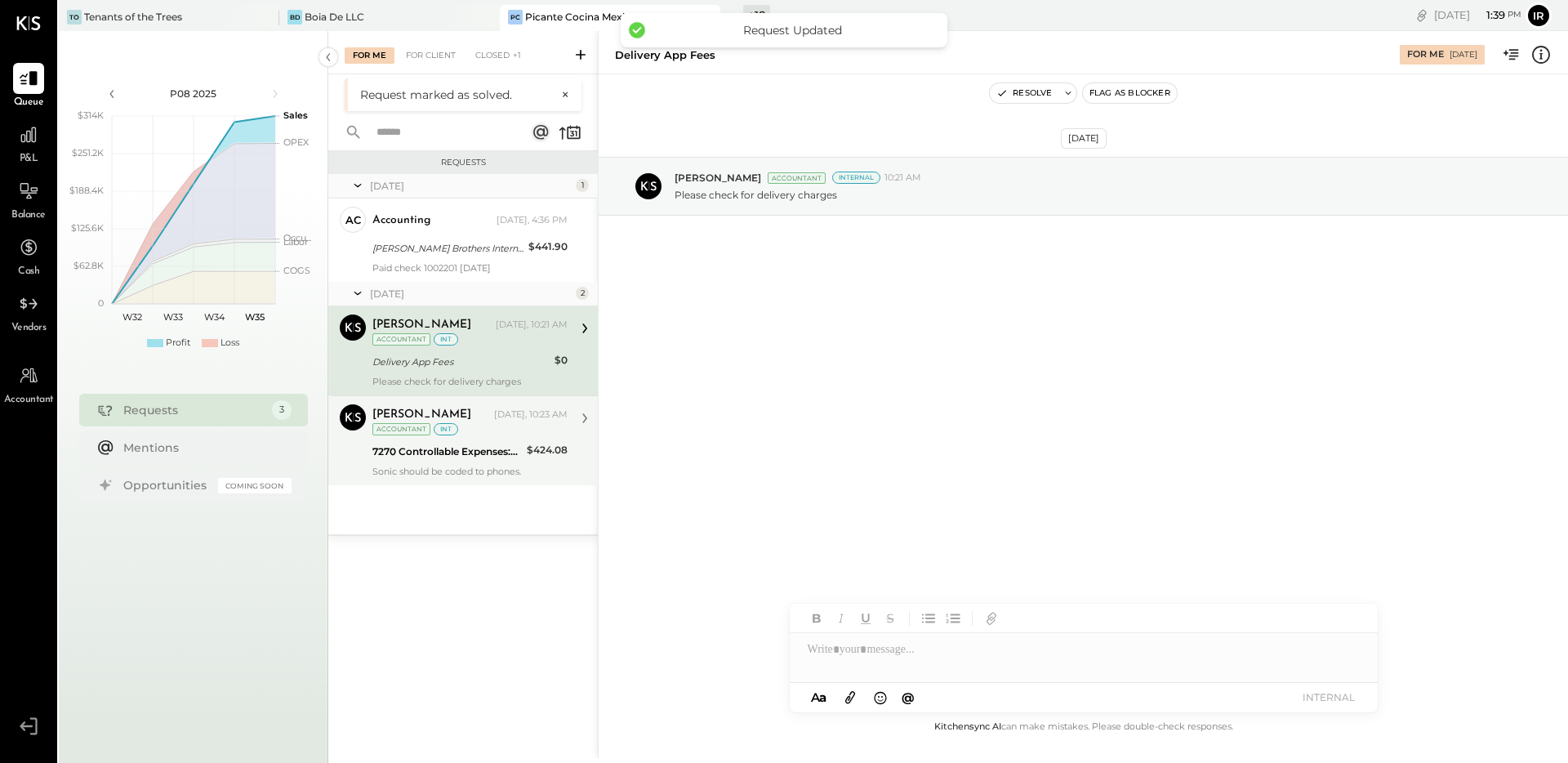
click at [473, 474] on div "Sonic should be coded to phones." at bounding box center [470, 471] width 195 height 12
